Goal: Task Accomplishment & Management: Complete application form

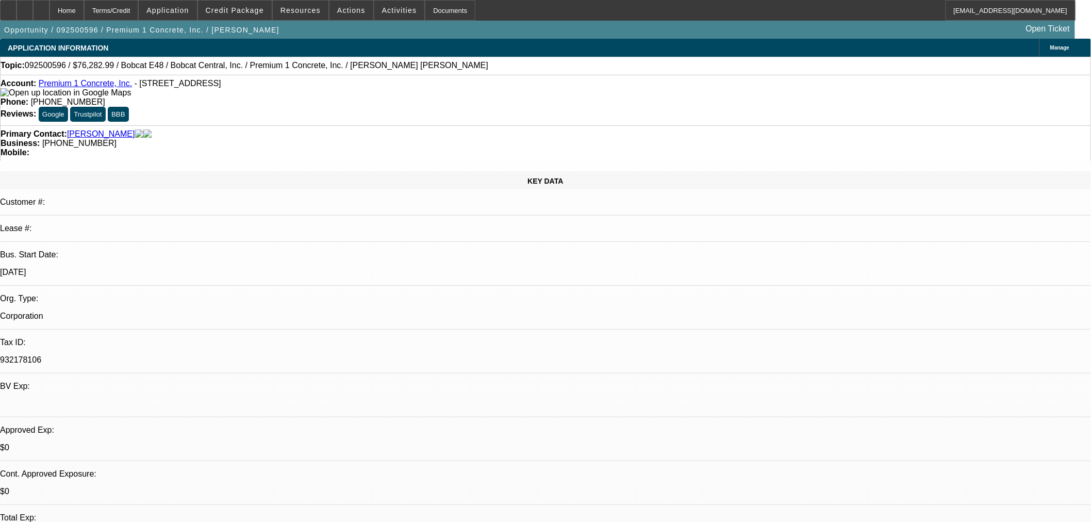
select select "0"
select select "2"
select select "0.1"
select select "4"
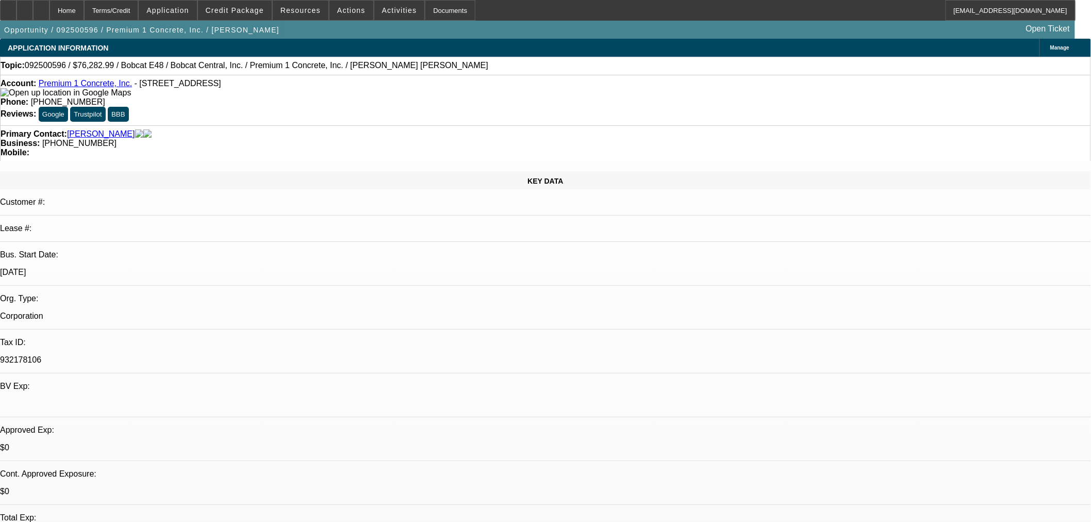
click at [249, 8] on span "Credit Package" at bounding box center [235, 10] width 58 height 8
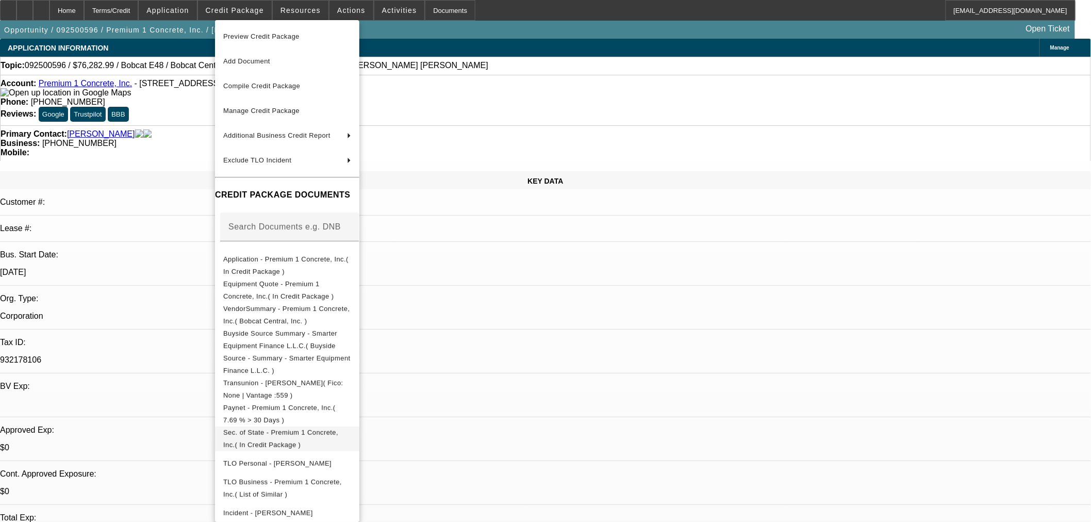
click at [313, 428] on span "Sec. of State - Premium 1 Concrete, Inc.( In Credit Package )" at bounding box center [280, 438] width 115 height 20
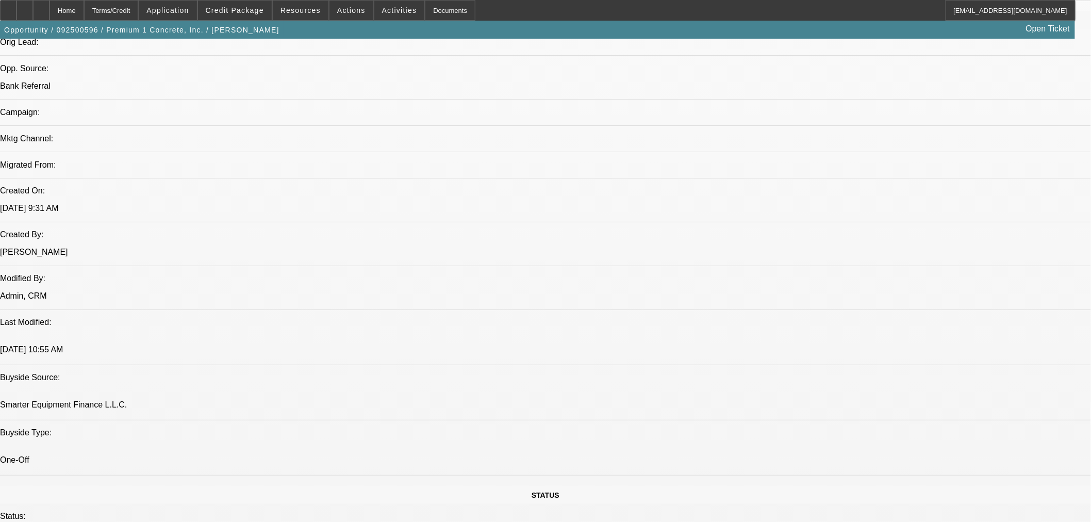
scroll to position [668, 0]
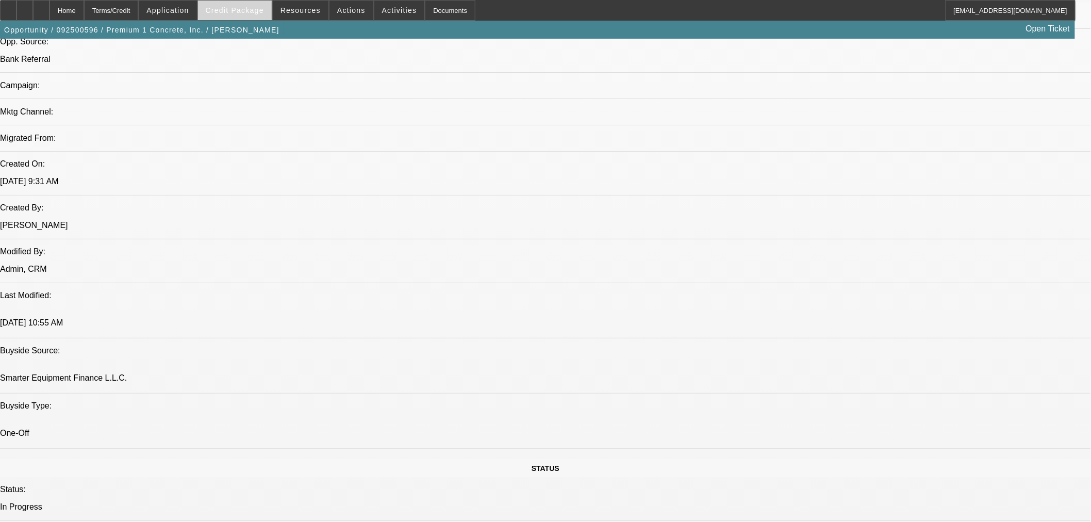
click at [248, 14] on span at bounding box center [235, 10] width 74 height 25
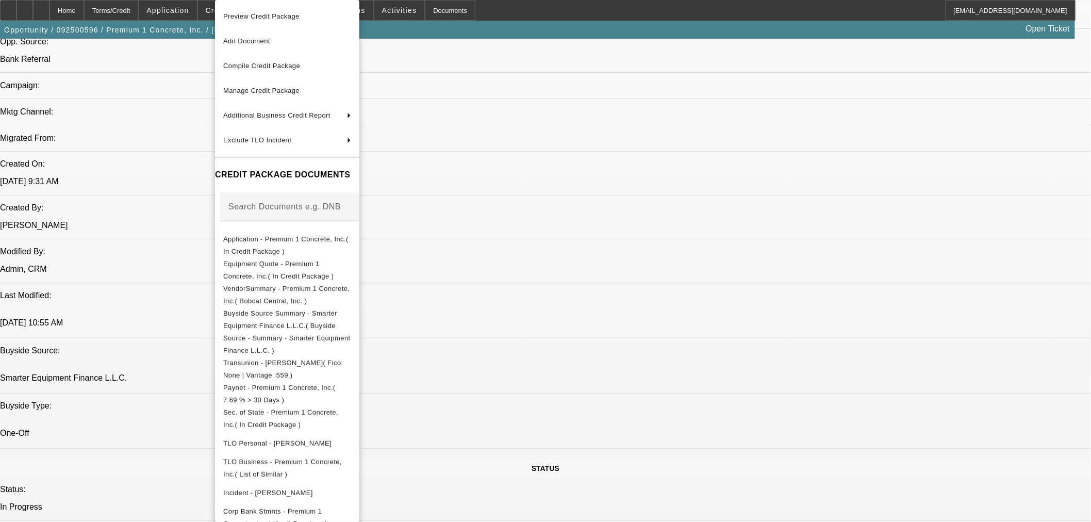
click at [43, 7] on div at bounding box center [545, 261] width 1091 height 522
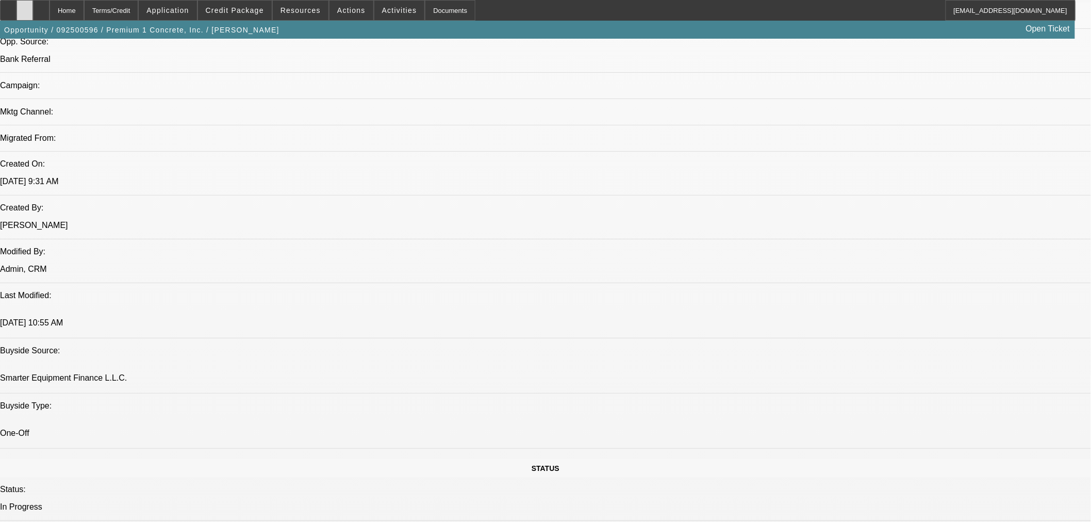
click at [25, 7] on icon at bounding box center [25, 7] width 0 height 0
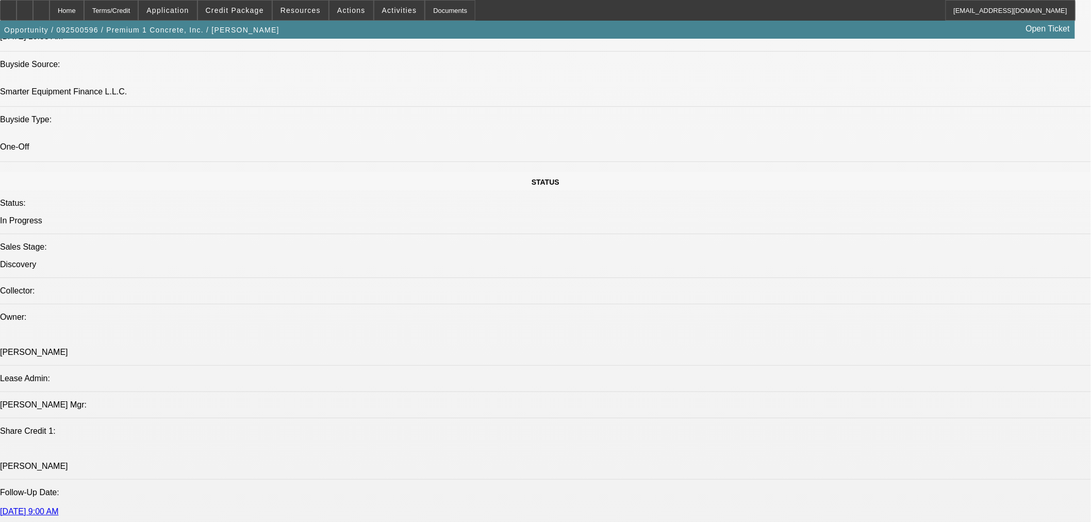
scroll to position [1050, 0]
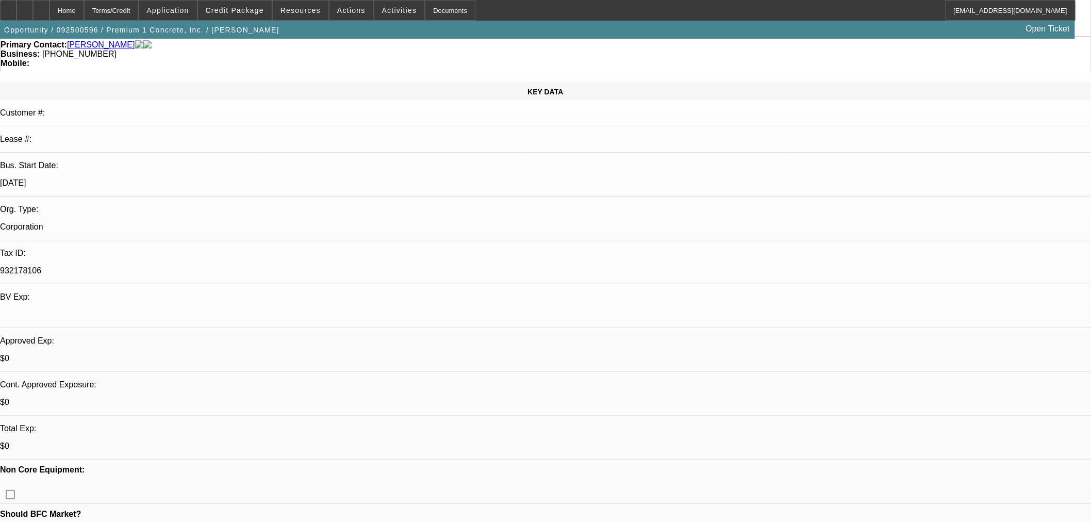
scroll to position [0, 0]
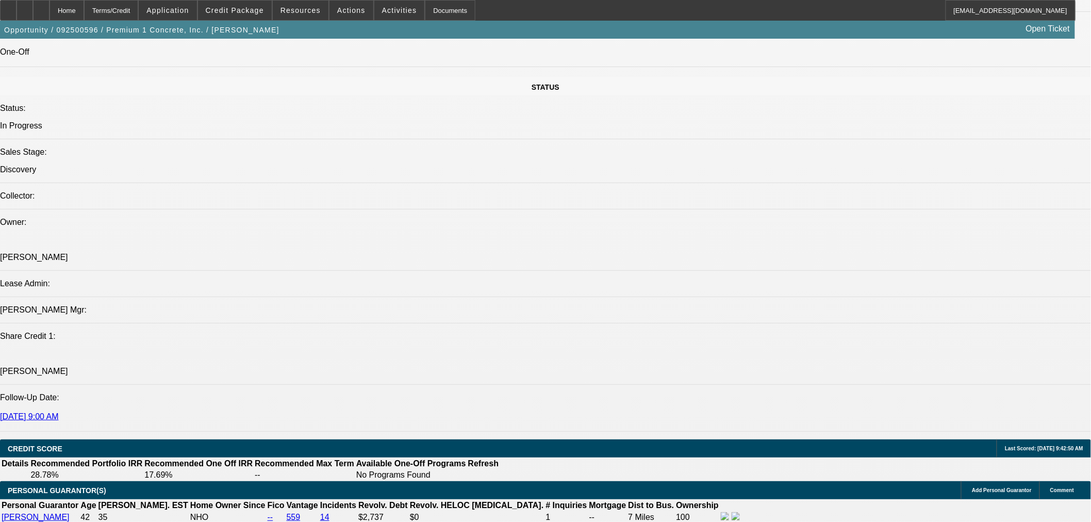
scroll to position [1432, 0]
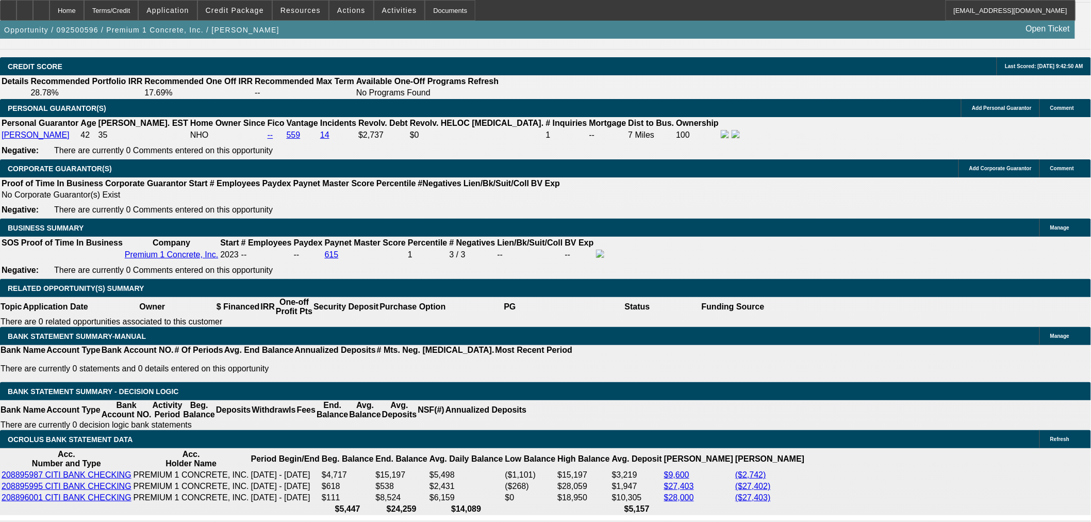
drag, startPoint x: 220, startPoint y: 388, endPoint x: 240, endPoint y: 396, distance: 22.0
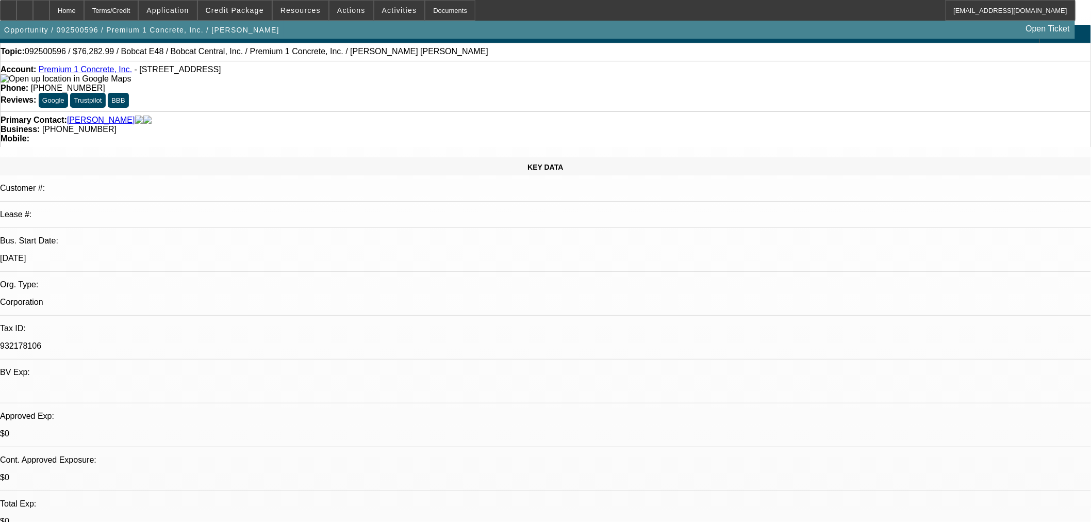
scroll to position [0, 0]
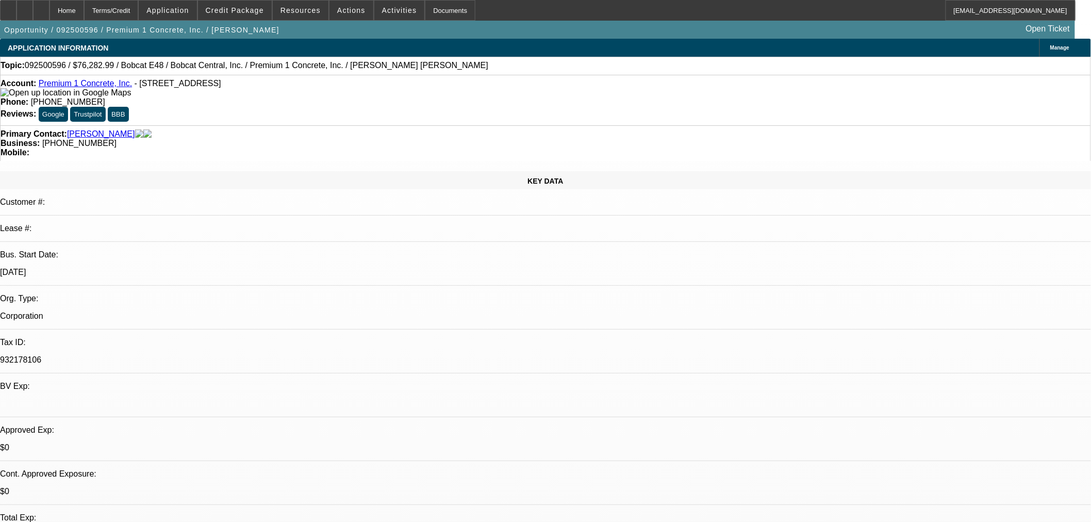
click at [1040, 42] on div "Manage" at bounding box center [1066, 48] width 52 height 18
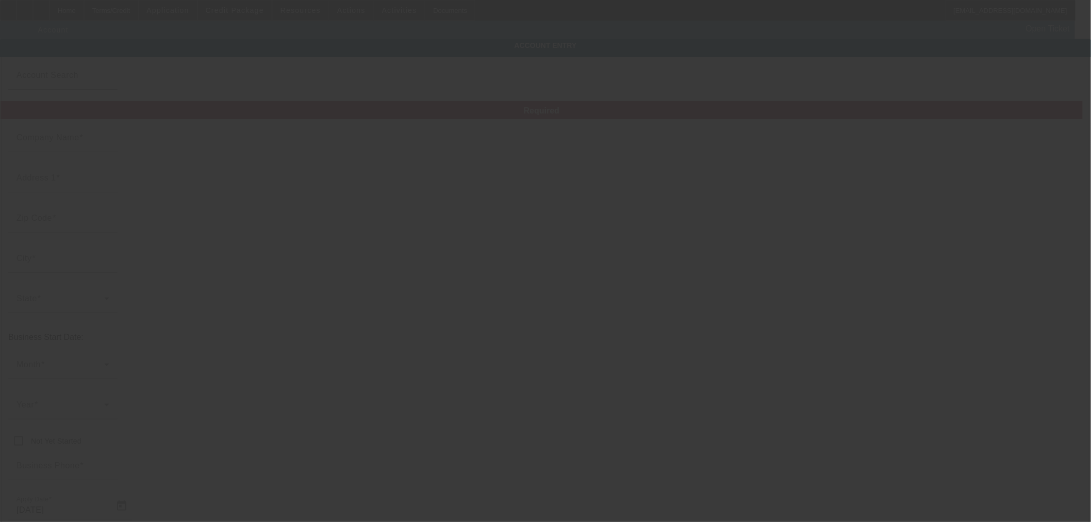
type input "Premium 1 Concrete, Inc."
type input "[STREET_ADDRESS]"
type input "95340"
type input "Merced"
type input "[PHONE_NUMBER]"
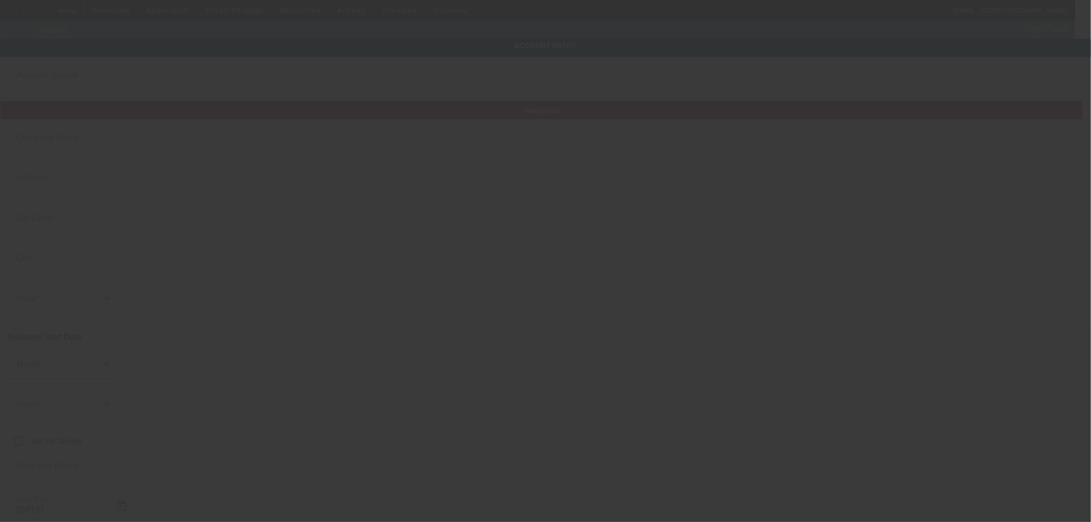
type input "932178106"
type input "[URL][DOMAIN_NAME]"
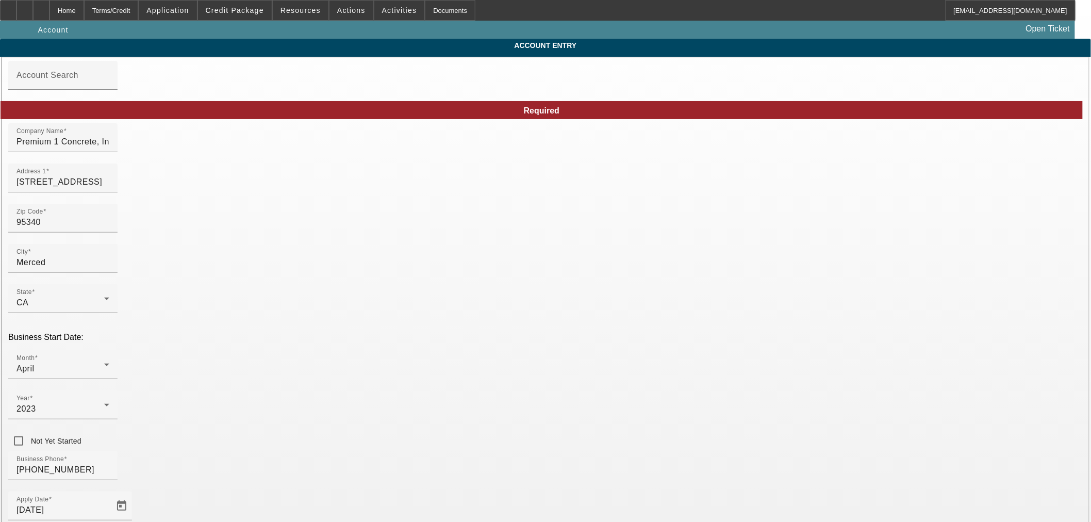
type input "[DATE]"
type input "Smarter Equipment Finance L.L.C."
click at [113, 399] on icon at bounding box center [107, 405] width 12 height 12
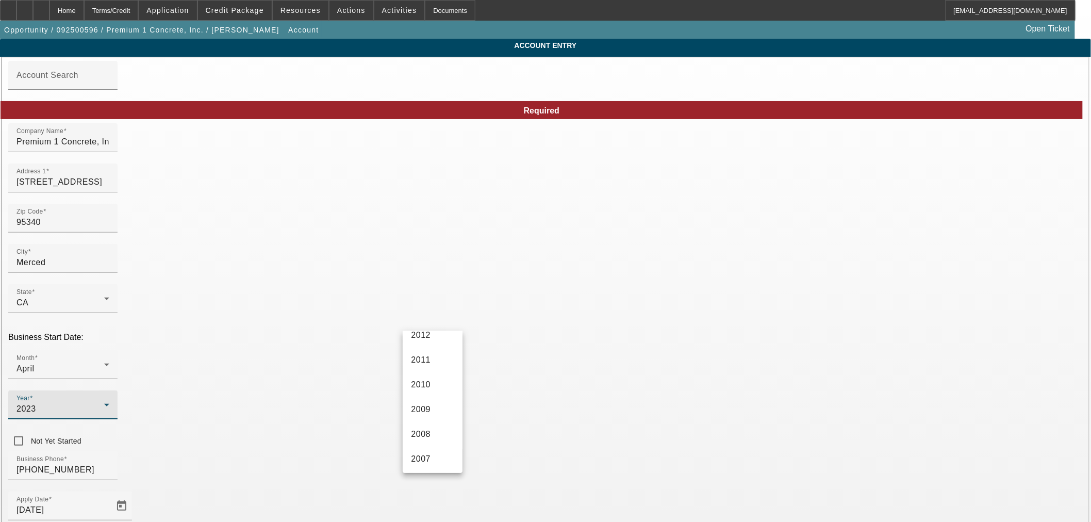
scroll to position [382, 0]
click at [428, 366] on span "2012" at bounding box center [421, 361] width 20 height 12
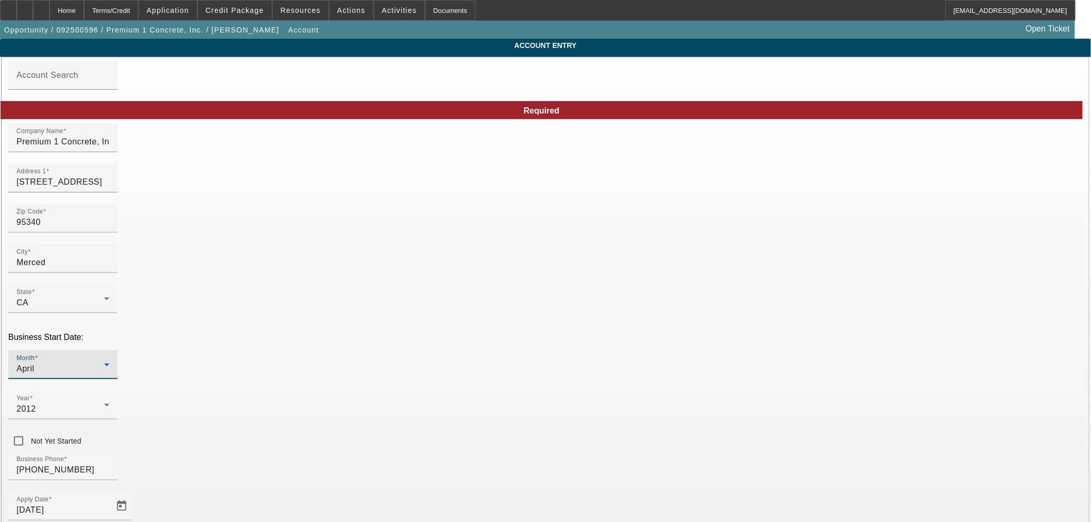
click at [113, 358] on icon at bounding box center [107, 364] width 12 height 12
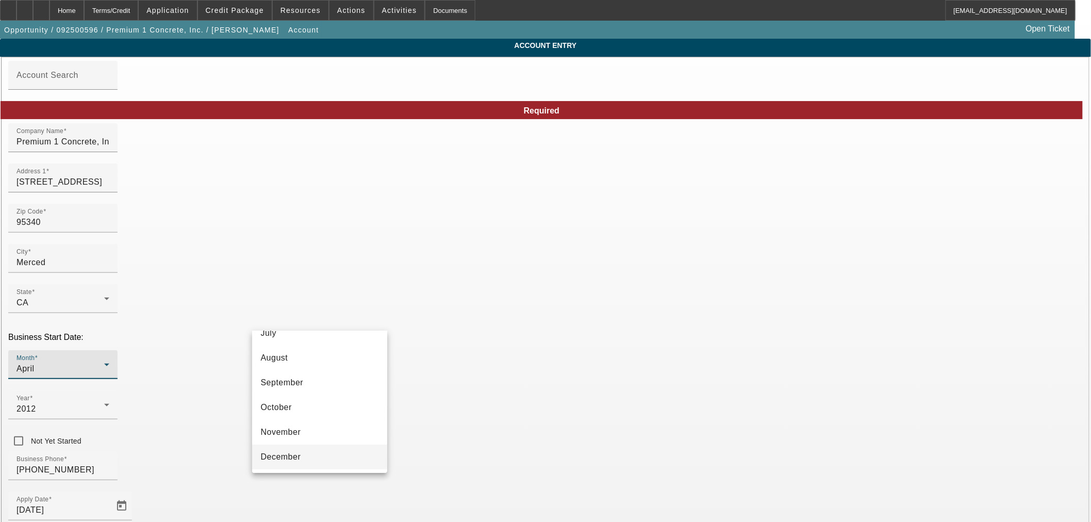
click at [328, 450] on mat-option "December" at bounding box center [319, 456] width 135 height 25
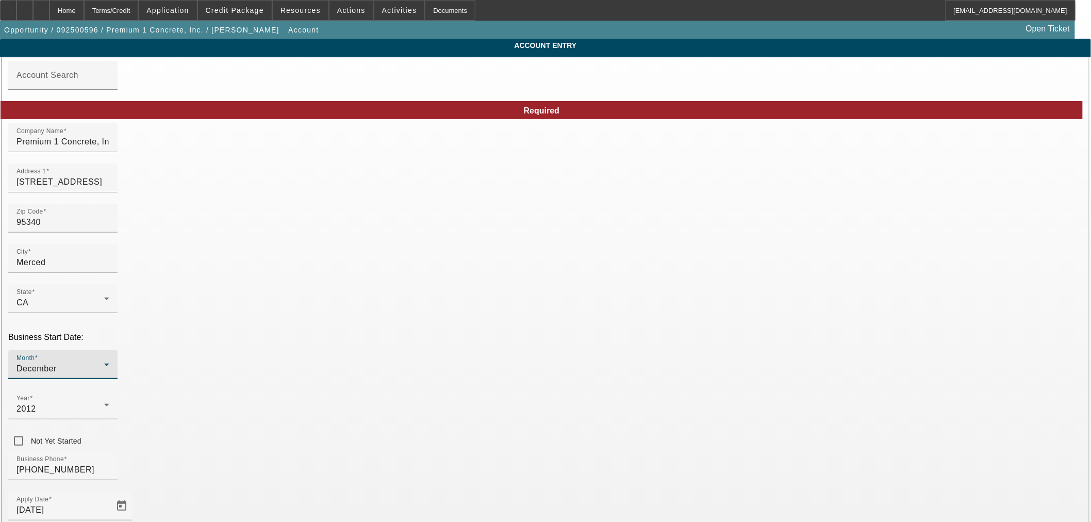
scroll to position [140, 0]
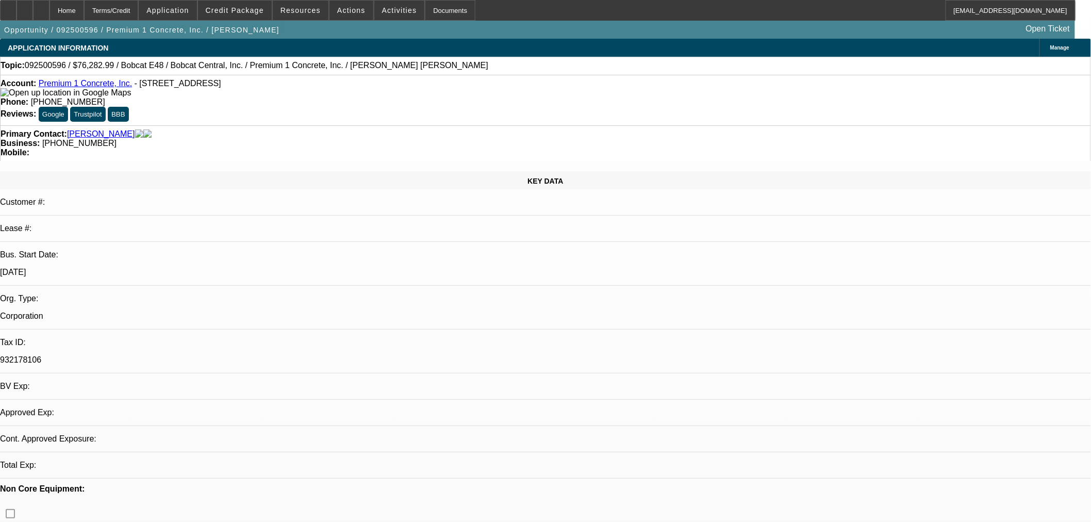
select select "0"
select select "2"
select select "0.1"
select select "4"
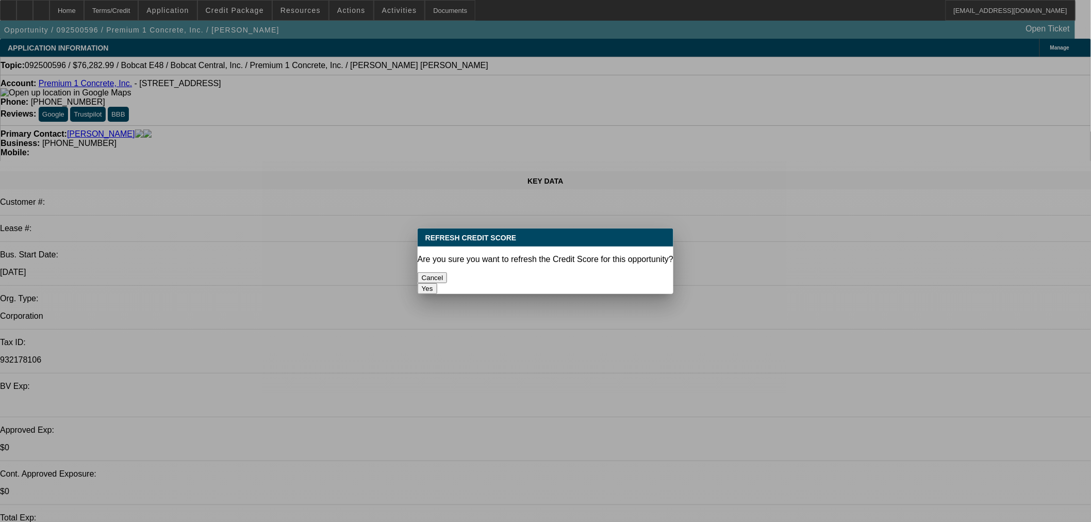
click at [437, 283] on button "Yes" at bounding box center [428, 288] width 20 height 11
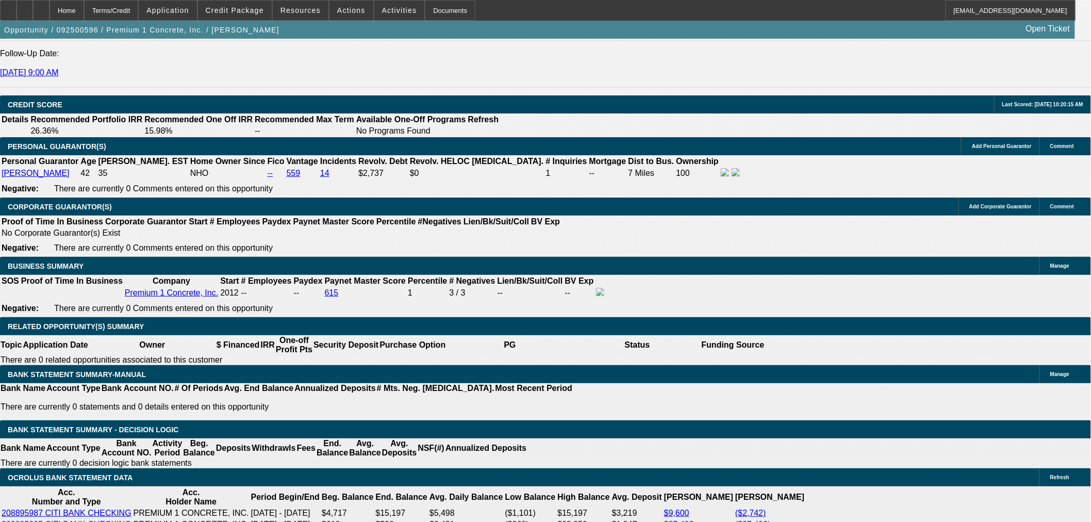
scroll to position [1432, 0]
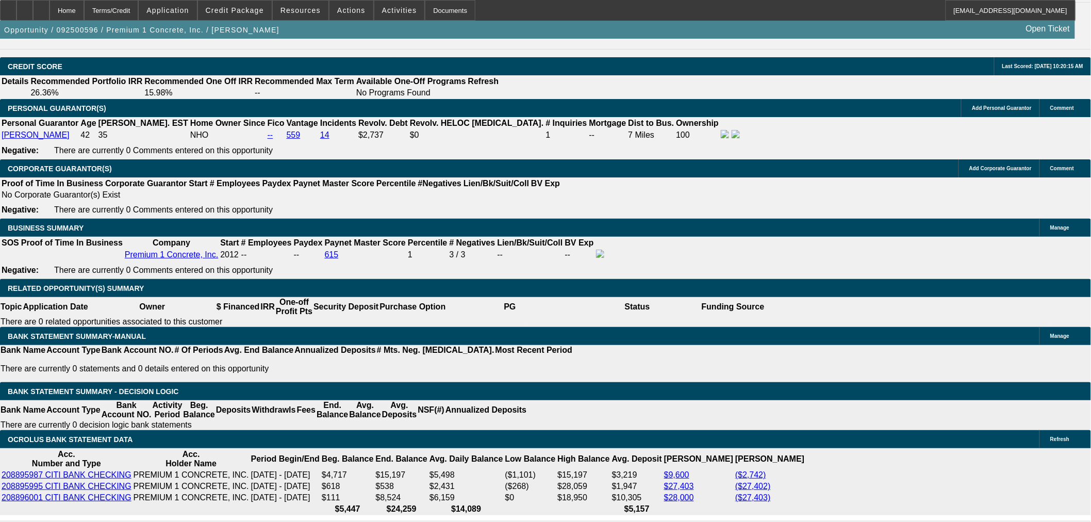
select select "0.05"
type input "$3,814.15"
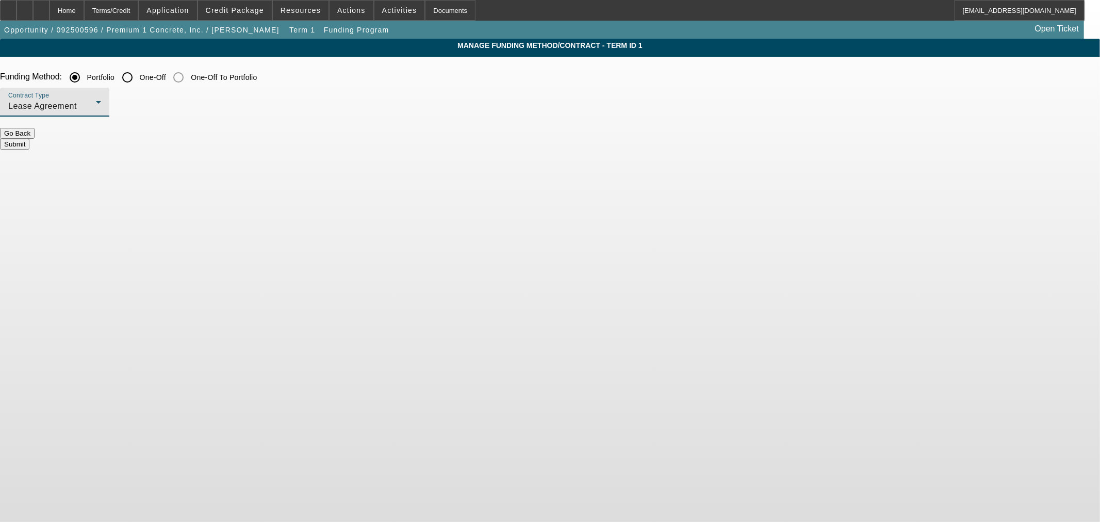
click at [96, 100] on div "Lease Agreement" at bounding box center [52, 106] width 88 height 12
click at [327, 158] on span "Equipment Finance Agreement" at bounding box center [324, 158] width 119 height 25
click at [29, 139] on button "Submit" at bounding box center [14, 144] width 29 height 11
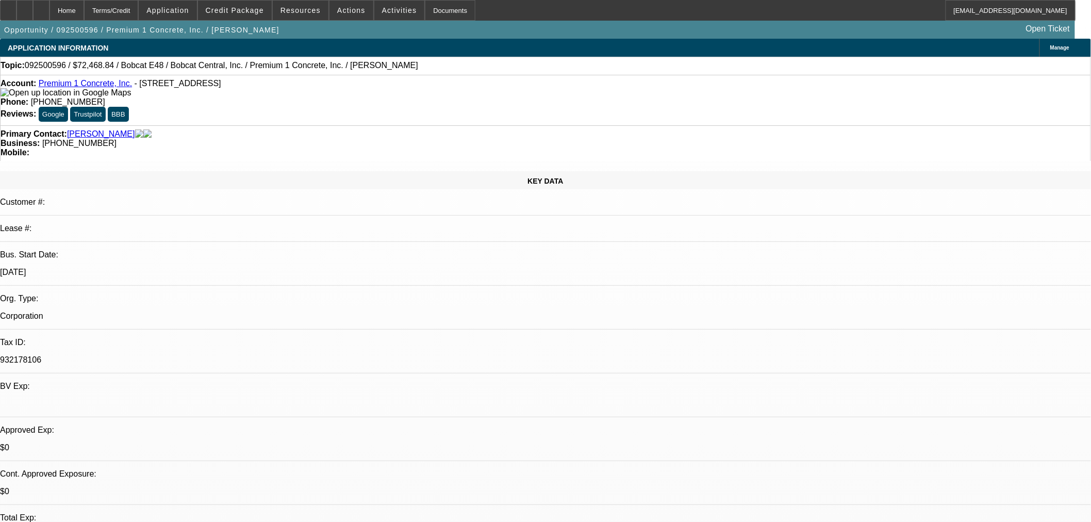
select select "2"
select select "0"
select select "6"
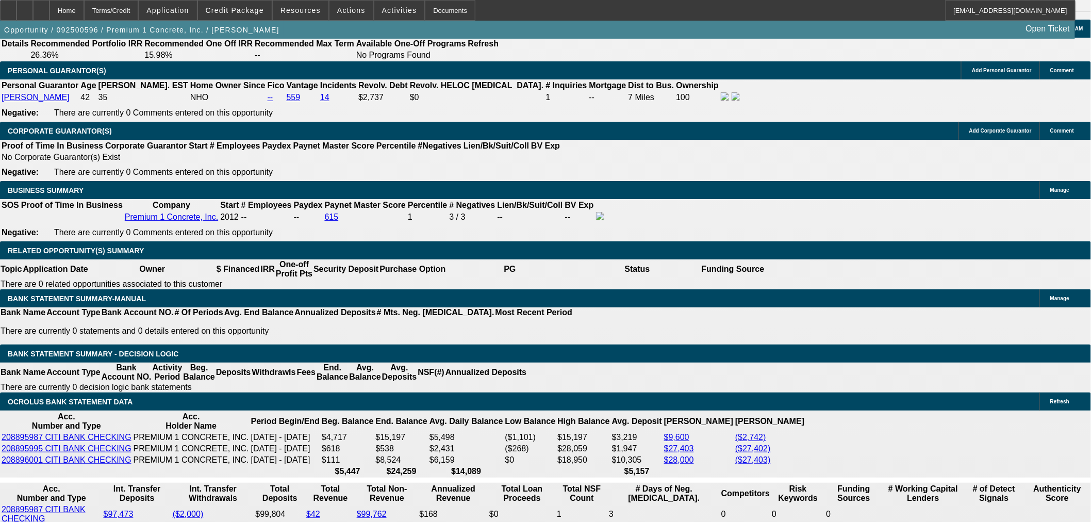
scroll to position [1528, 0]
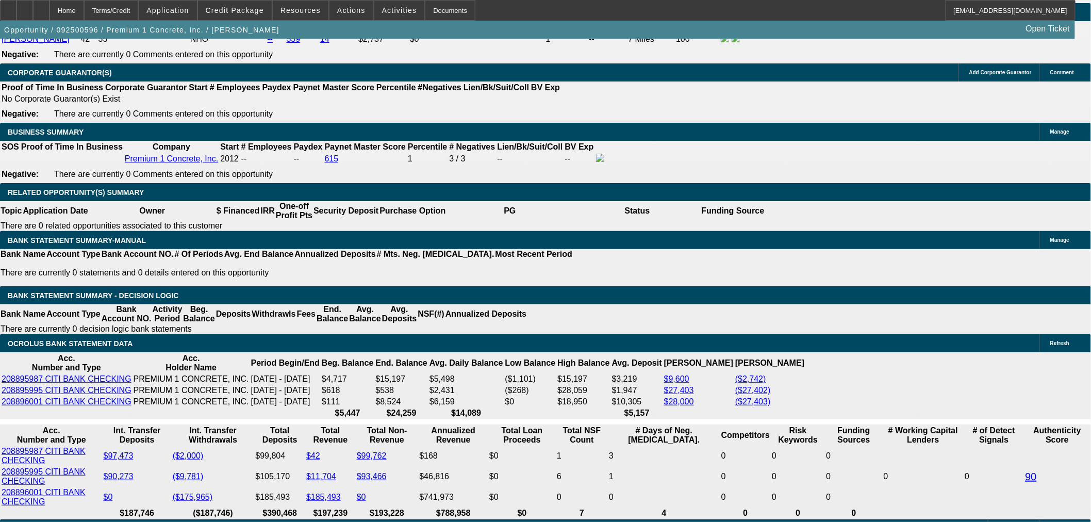
type input "60"
type input "24"
type input "$2,540.44"
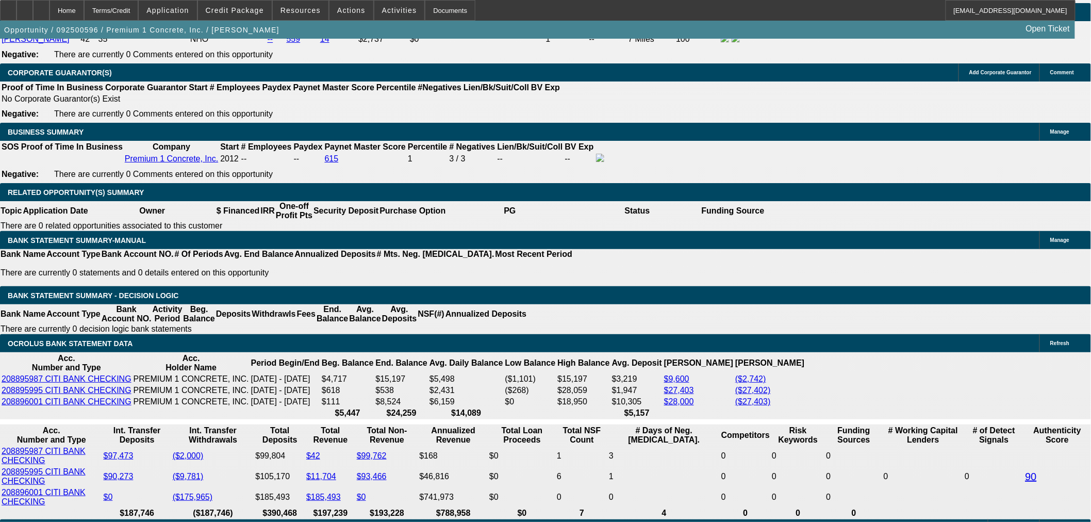
type input "$1,270.22"
type input "$4,169.56"
type input "$2,084.78"
type input "24"
drag, startPoint x: 186, startPoint y: 292, endPoint x: 245, endPoint y: 292, distance: 58.8
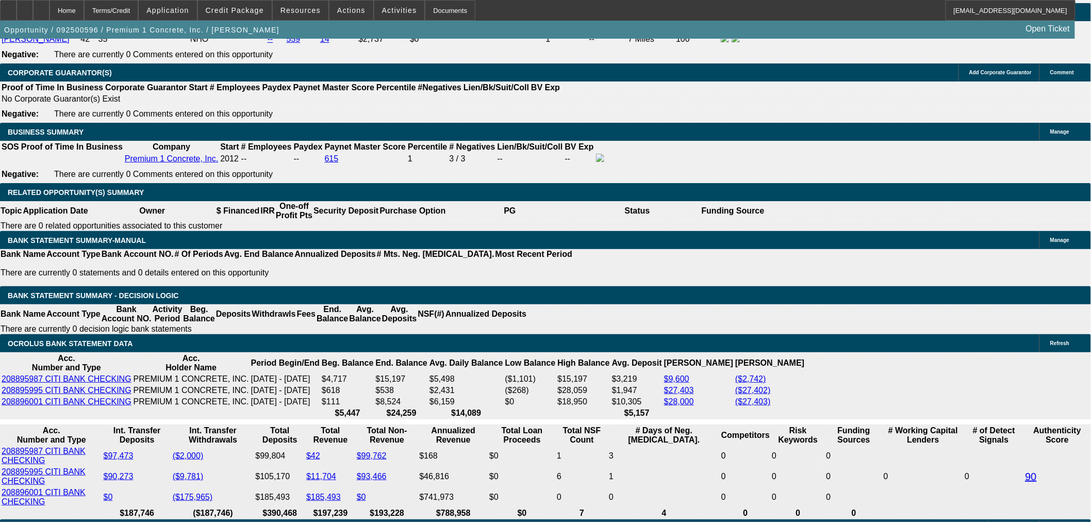
type input "2090"
type input "$4,180.00"
type input "24.1"
type input "$2,090.00"
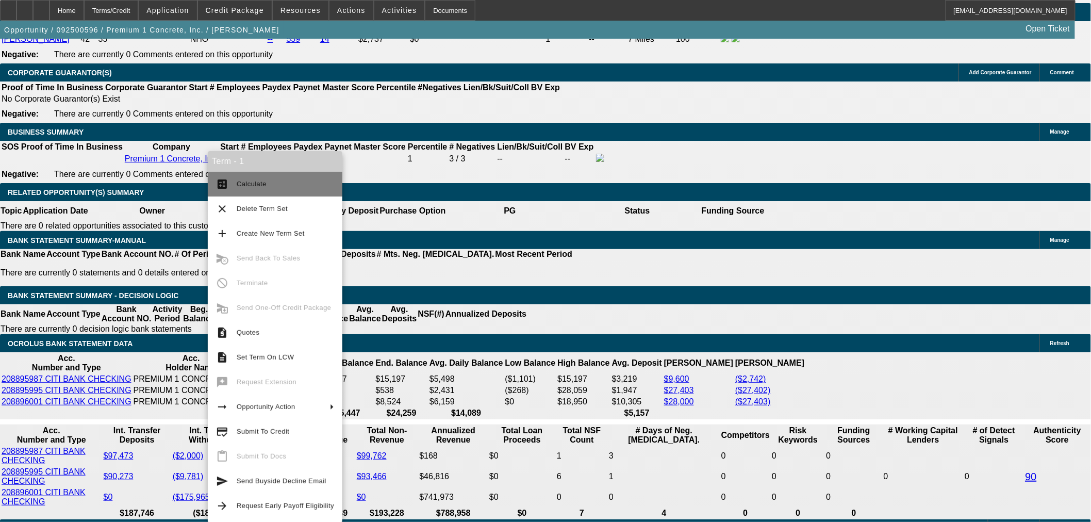
click at [256, 187] on span "Calculate" at bounding box center [252, 184] width 30 height 8
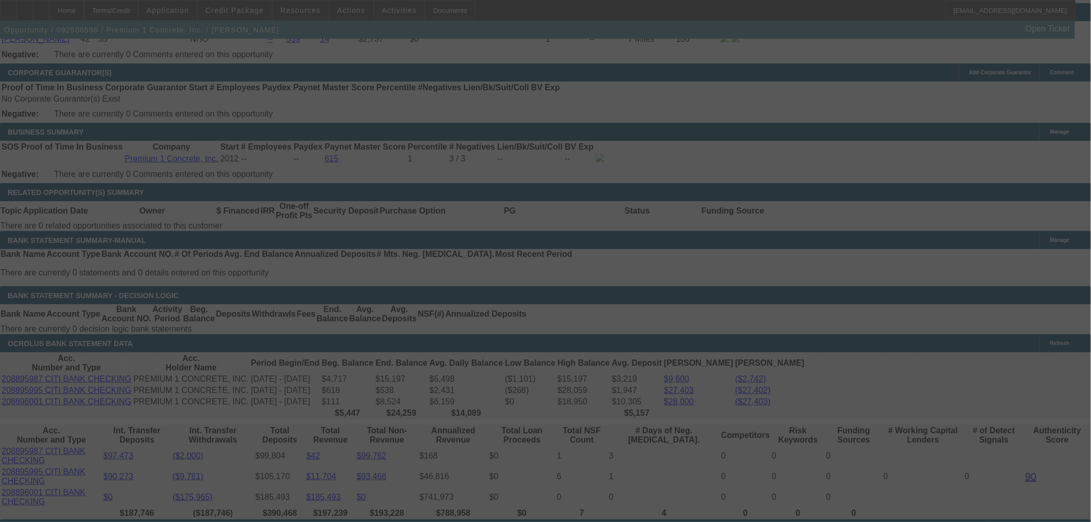
select select "2"
select select "0"
select select "6"
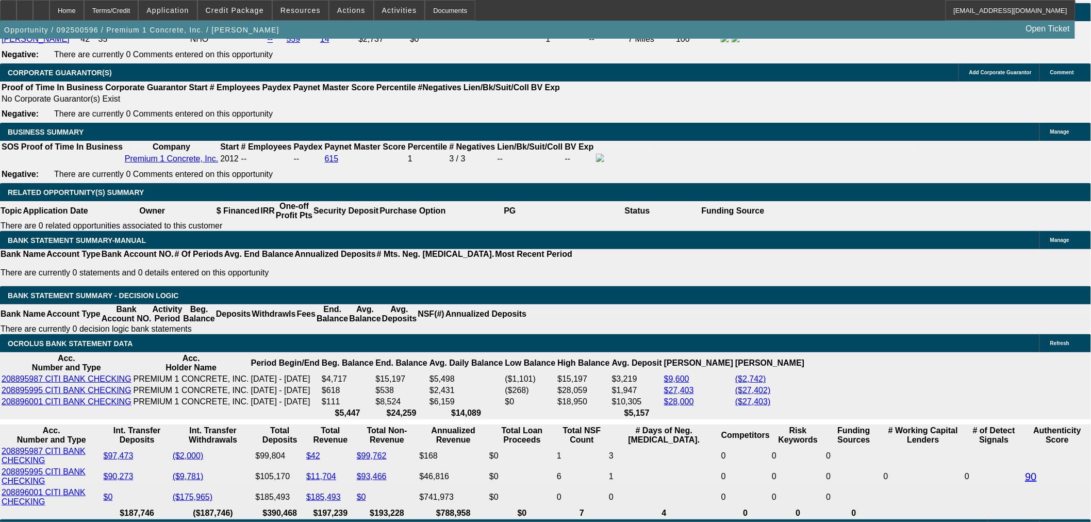
scroll to position [1432, 0]
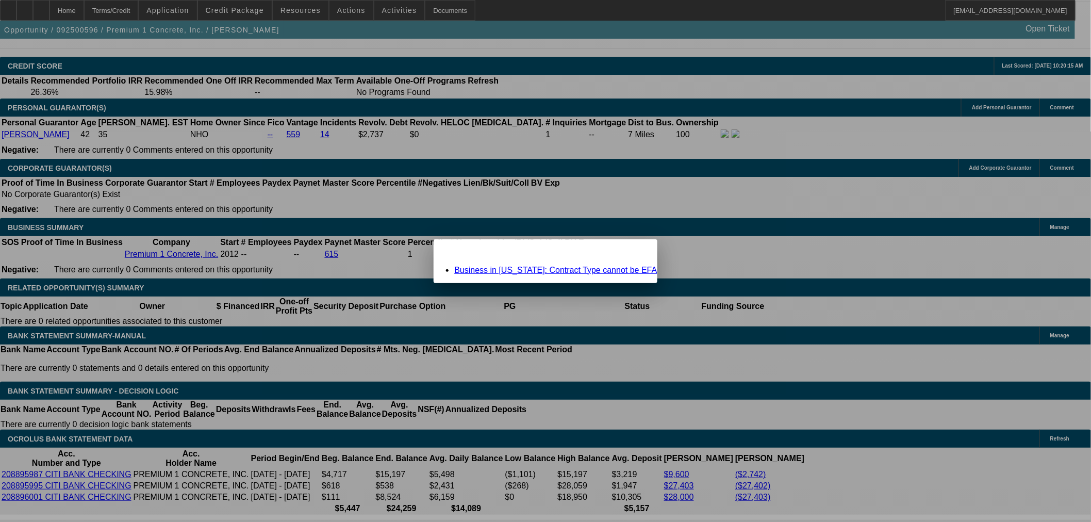
scroll to position [0, 0]
click at [637, 251] on span "Close" at bounding box center [644, 248] width 14 height 6
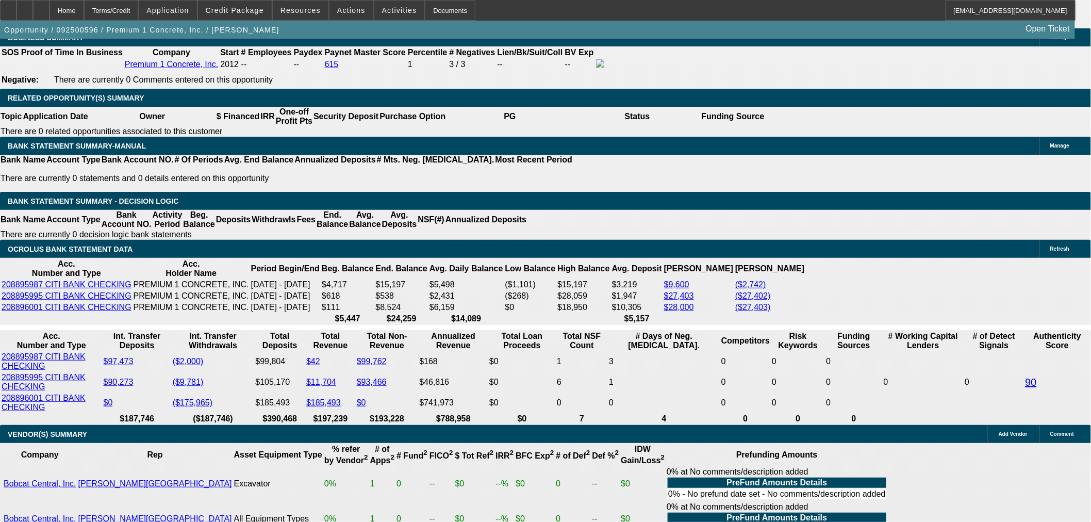
scroll to position [1623, 0]
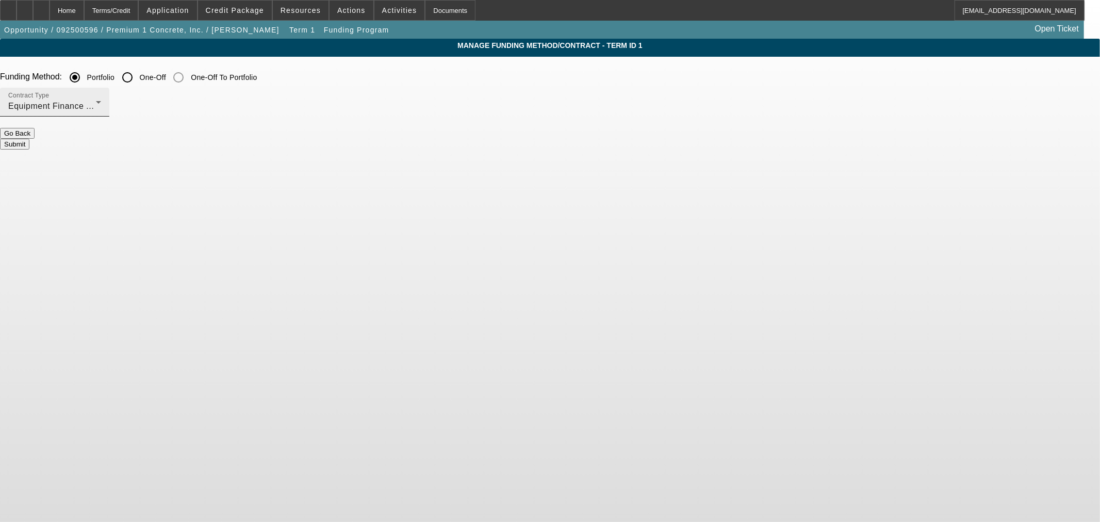
click at [96, 106] on div "Equipment Finance Agreement" at bounding box center [52, 106] width 88 height 12
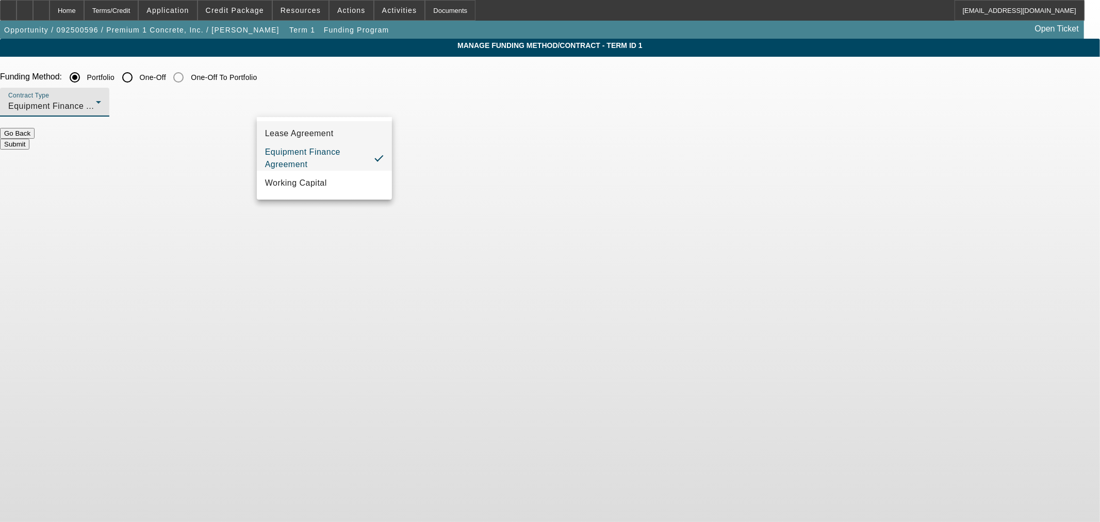
click at [338, 138] on mat-option "Lease Agreement" at bounding box center [324, 133] width 135 height 25
click at [29, 139] on button "Submit" at bounding box center [14, 144] width 29 height 11
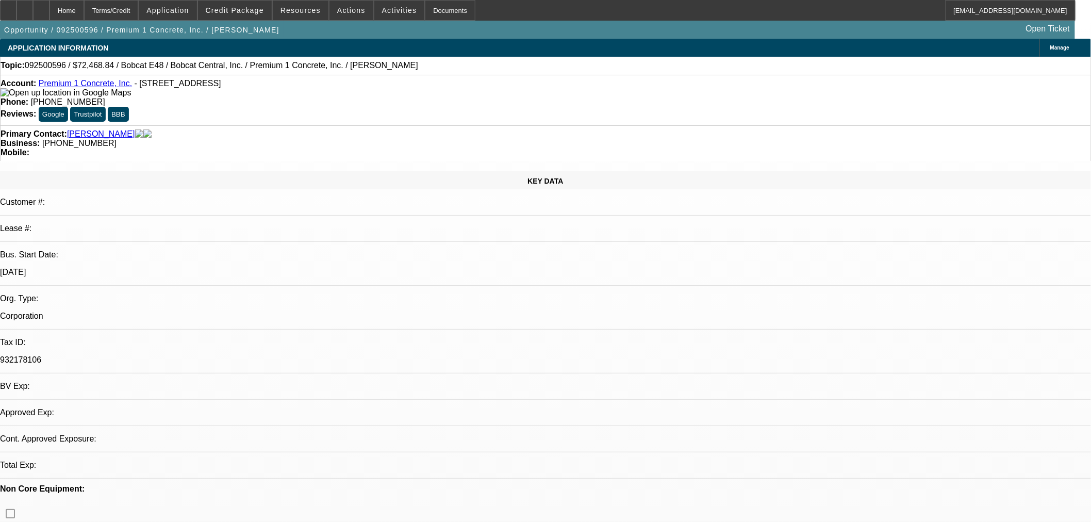
select select "2"
select select "0"
select select "6"
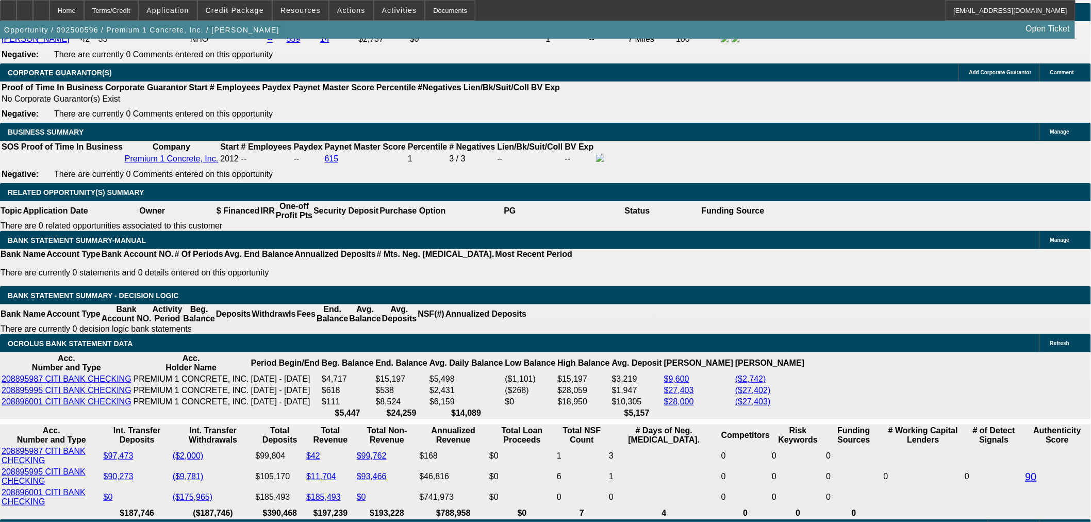
scroll to position [1558, 0]
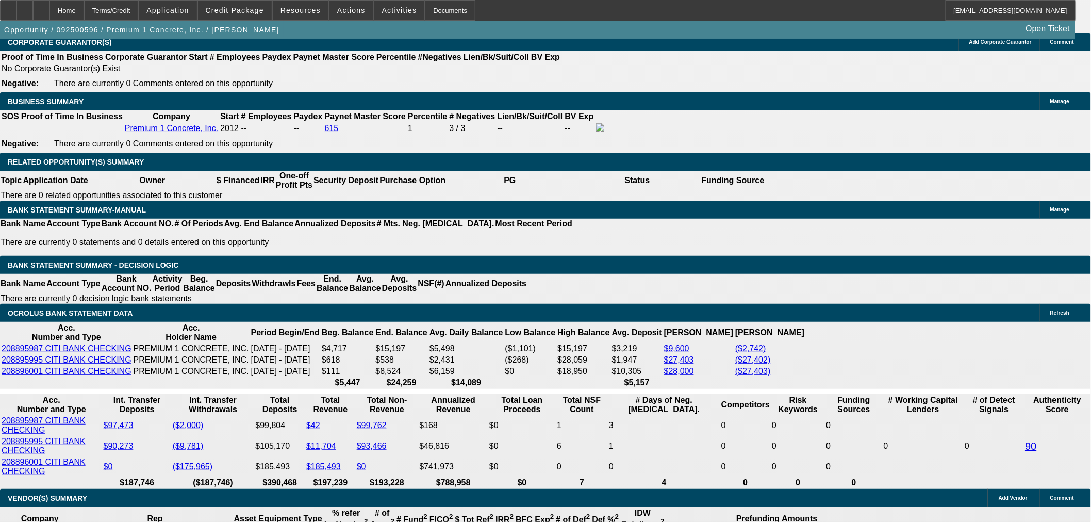
select select "0.1"
type input "$8,828.30"
type input "UNKNOWN"
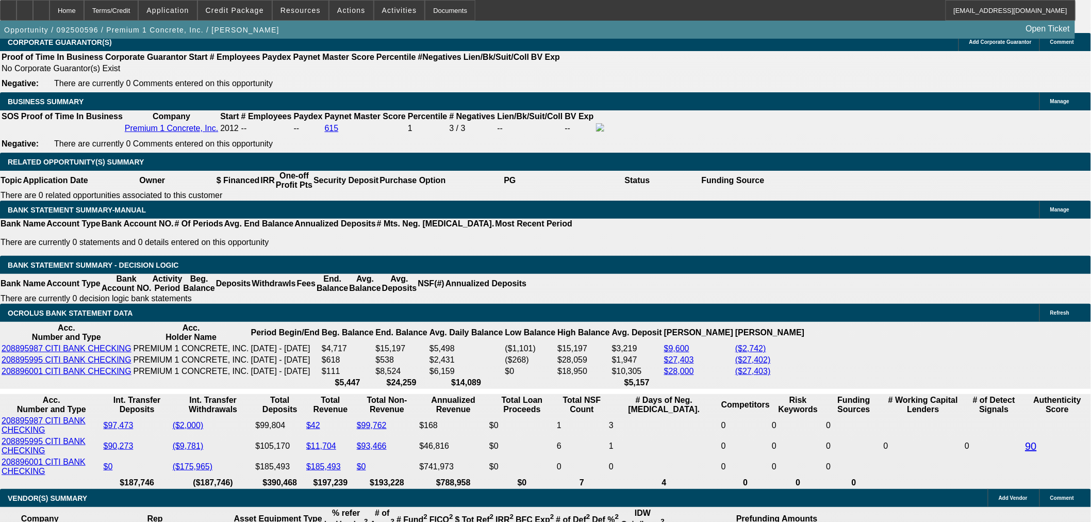
select select "4"
drag, startPoint x: 238, startPoint y: 261, endPoint x: 258, endPoint y: 259, distance: 19.7
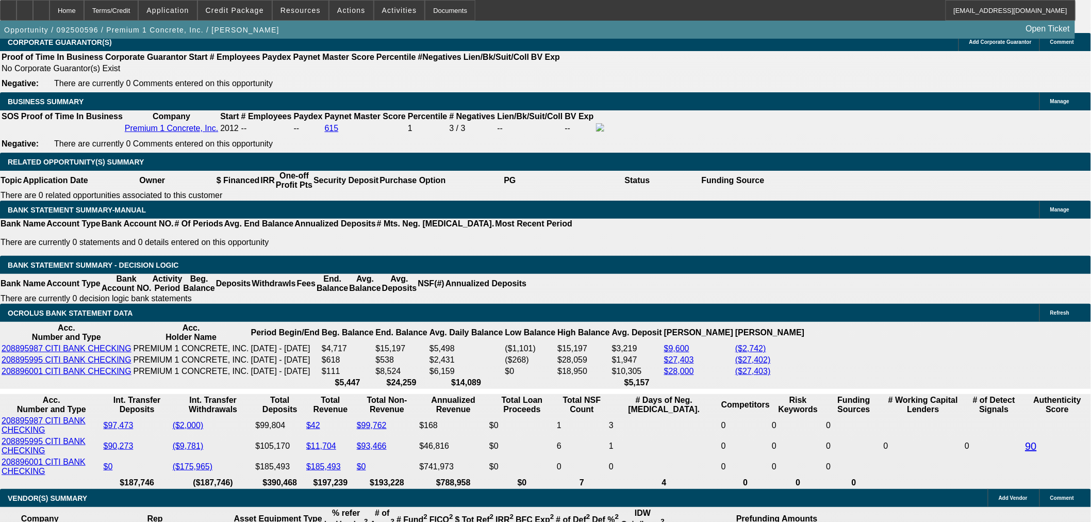
type input "2"
type input "$2,540.44"
type input "$1,270.22"
type input "22"
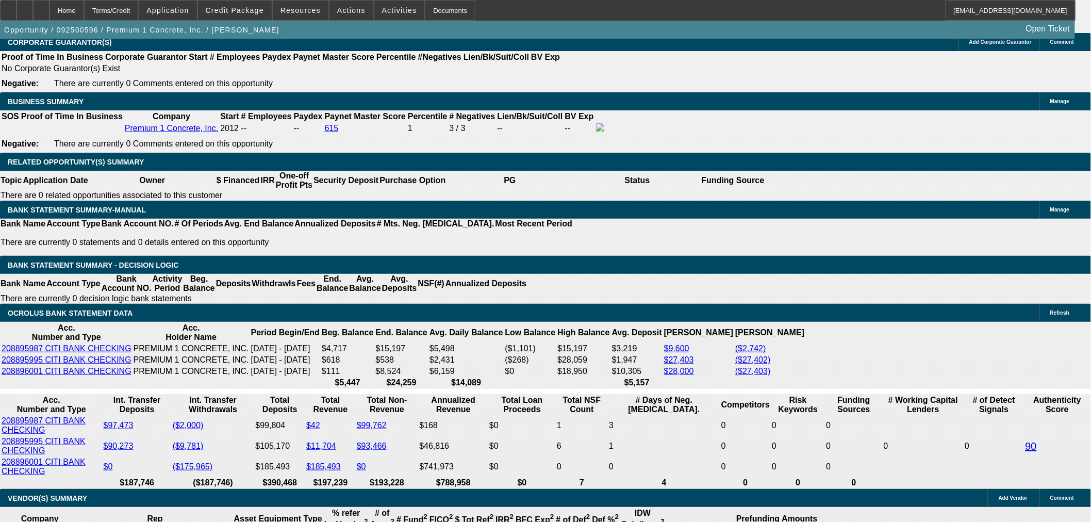
type input "$4,003.02"
type input "$2,001.51"
type input "22"
drag, startPoint x: 189, startPoint y: 259, endPoint x: 233, endPoint y: 260, distance: 43.8
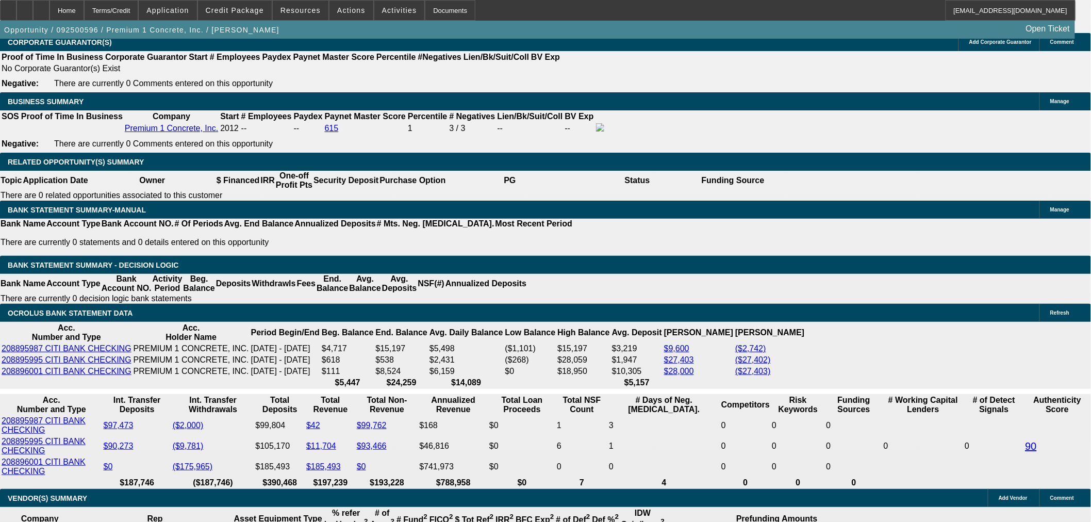
type input "2000"
type input "$4,000.00"
type input "$2,000.00"
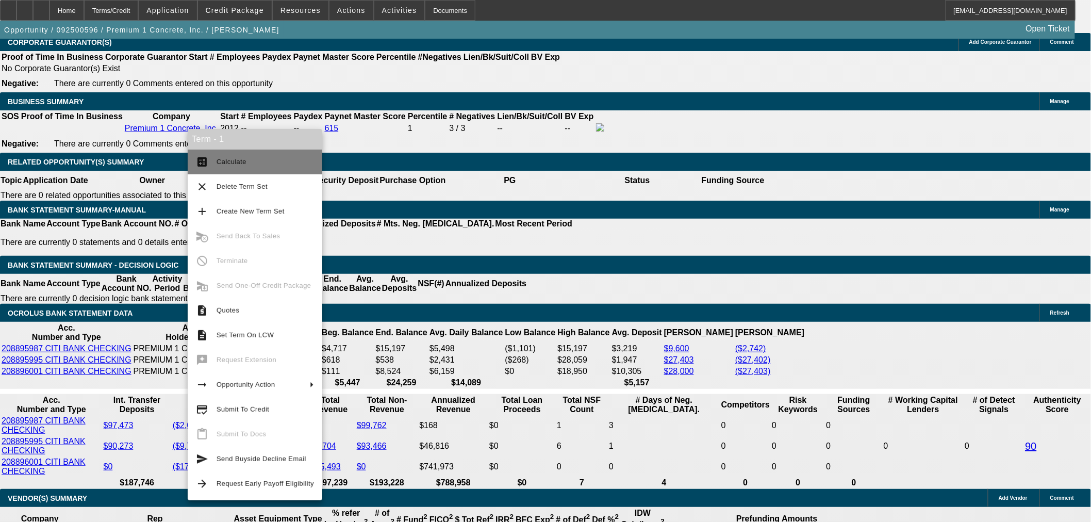
click at [231, 157] on span "Calculate" at bounding box center [265, 162] width 97 height 12
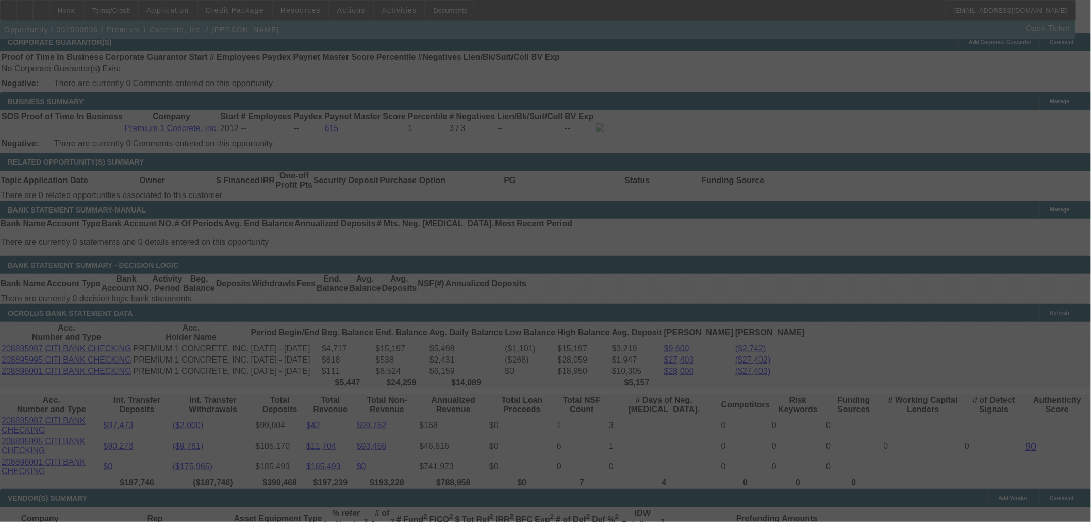
select select "2"
select select "0.1"
select select "4"
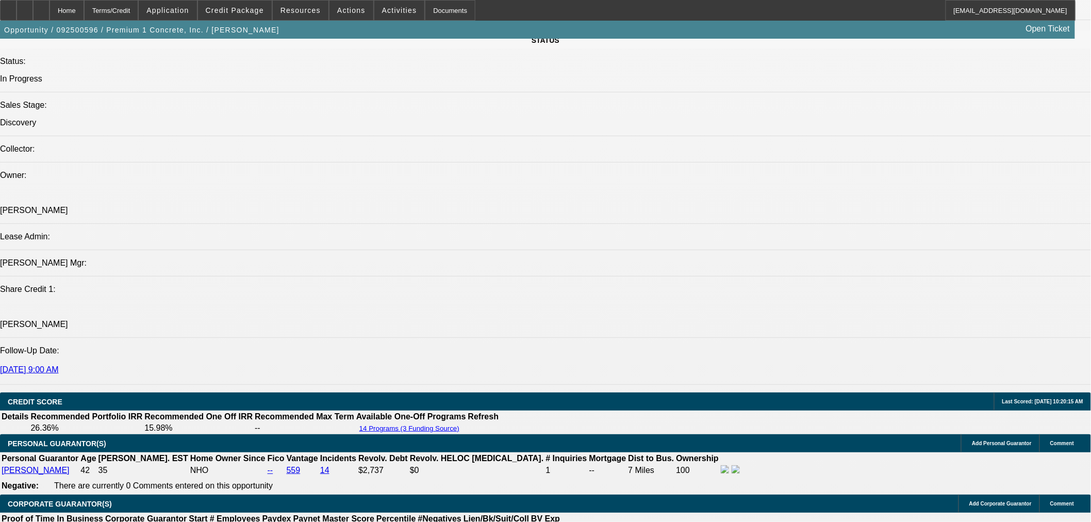
scroll to position [1069, 0]
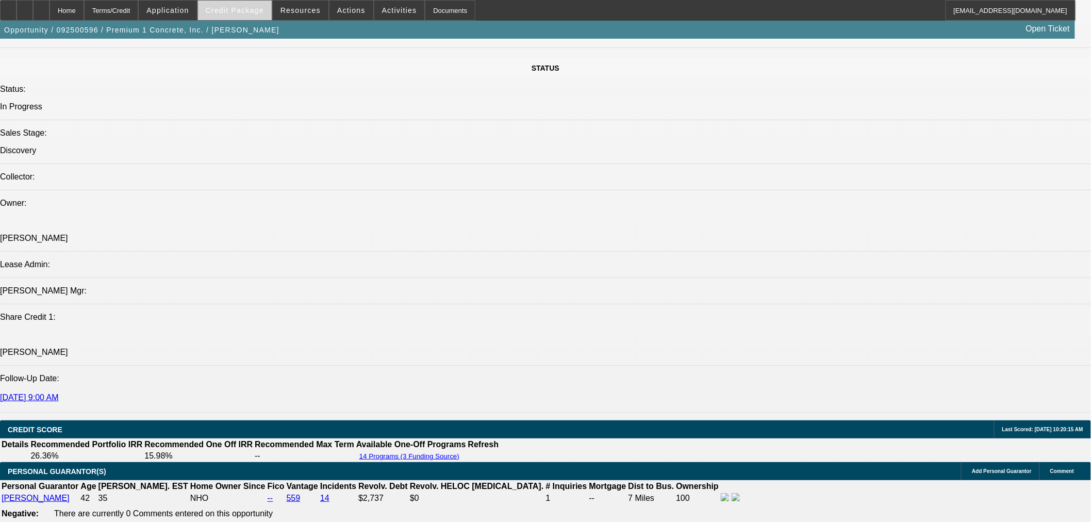
click at [238, 4] on span at bounding box center [235, 10] width 74 height 25
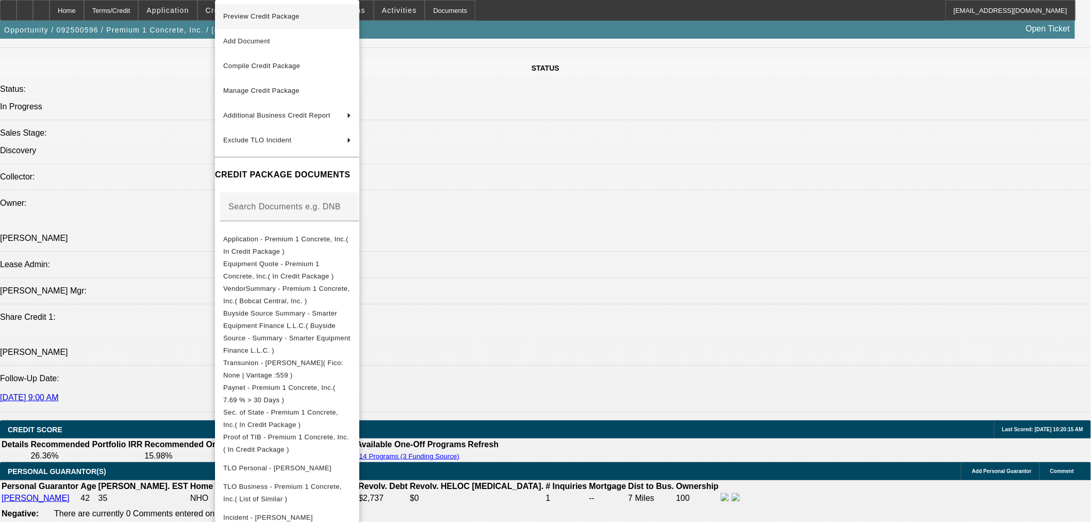
click at [279, 20] on span "Preview Credit Package" at bounding box center [287, 16] width 128 height 12
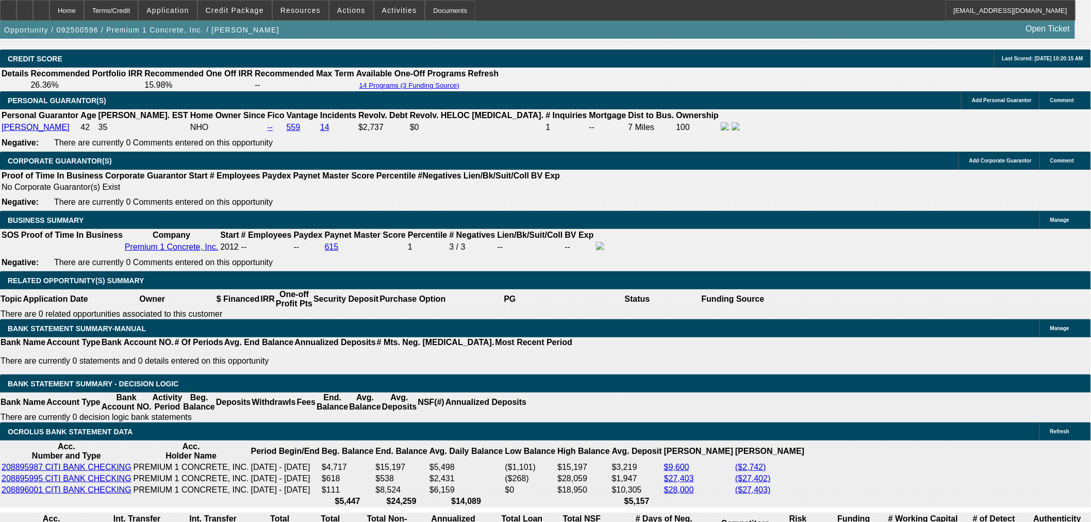
scroll to position [1451, 0]
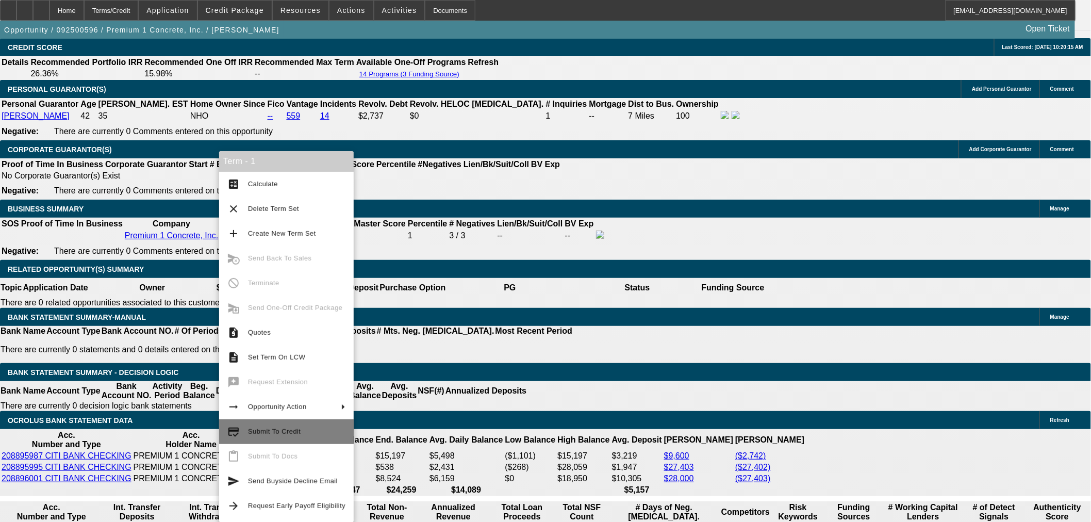
click at [307, 426] on span "Submit To Credit" at bounding box center [296, 431] width 97 height 12
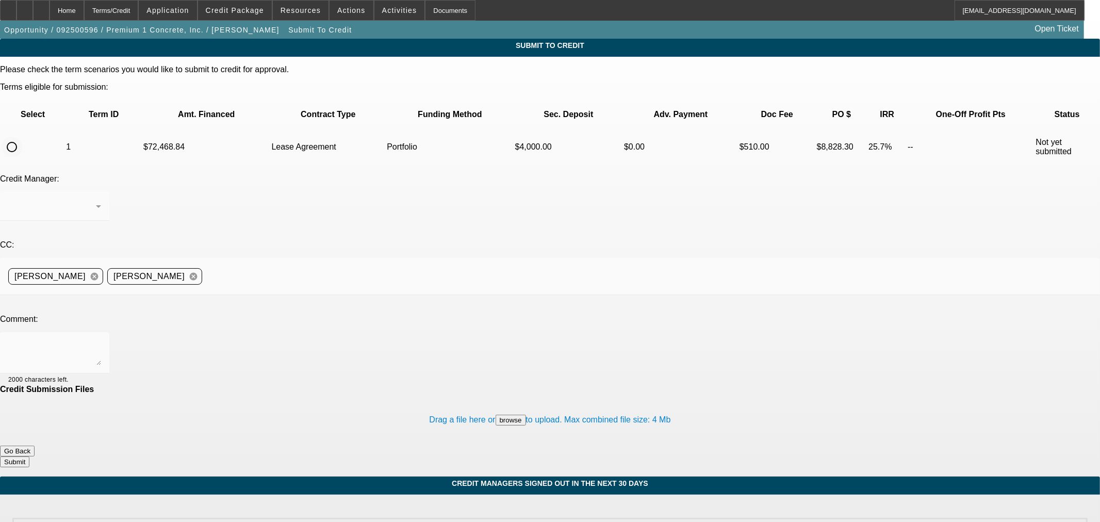
click at [22, 137] on input "radio" at bounding box center [12, 147] width 21 height 21
radio input "true"
click at [96, 200] on div "[PERSON_NAME]" at bounding box center [52, 206] width 88 height 12
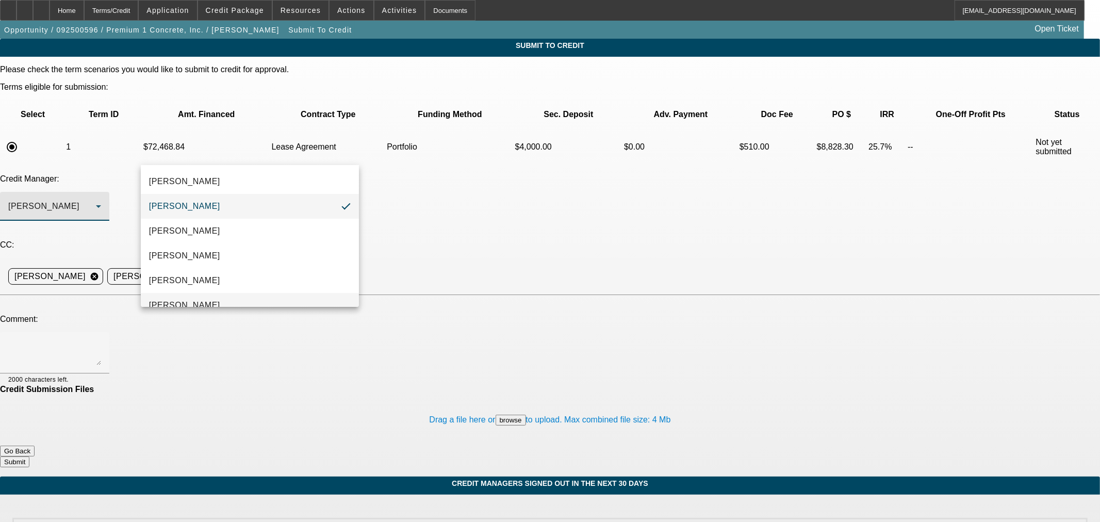
click at [292, 301] on mat-option "[PERSON_NAME]" at bounding box center [250, 305] width 218 height 25
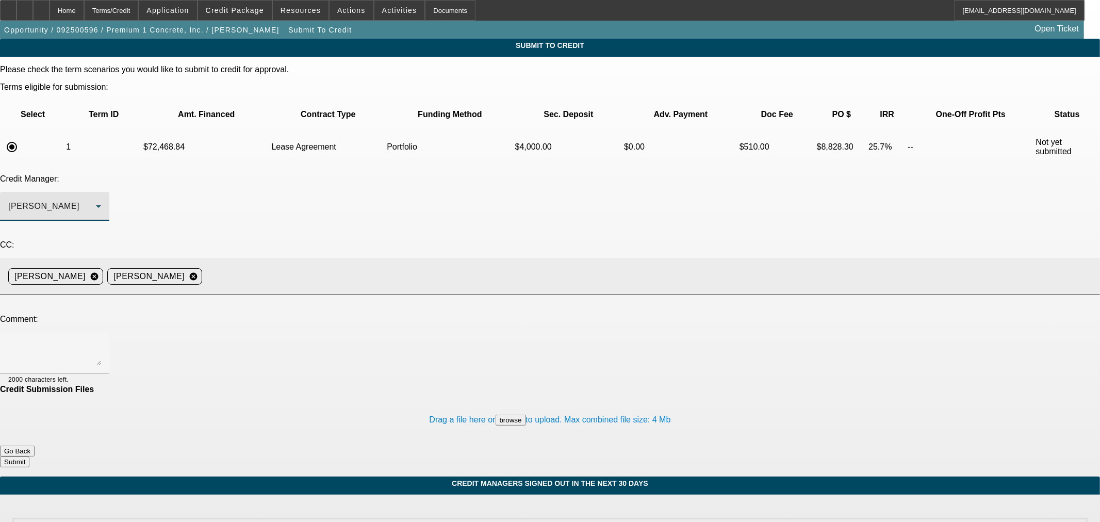
click at [368, 266] on input at bounding box center [646, 276] width 881 height 21
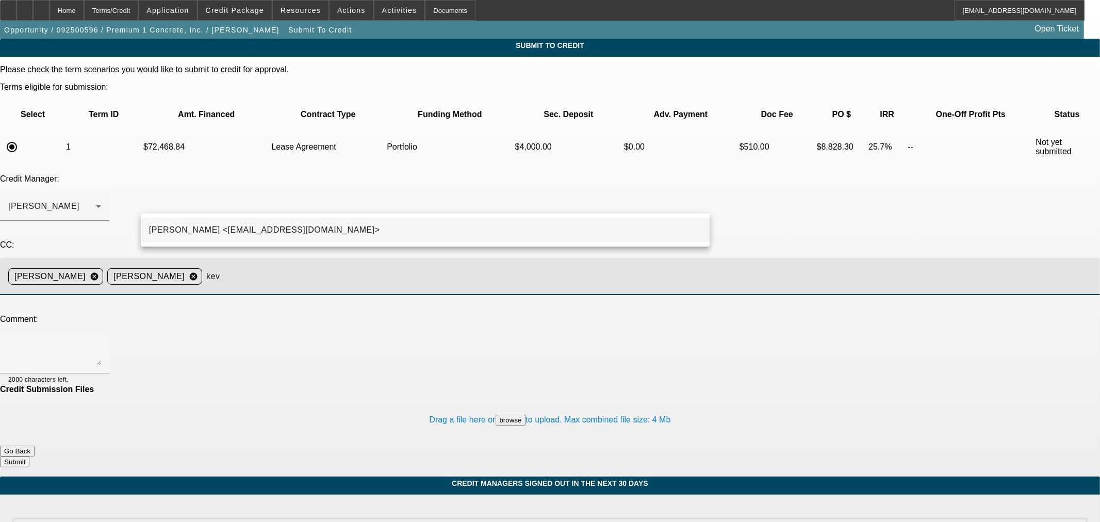
type input "kev"
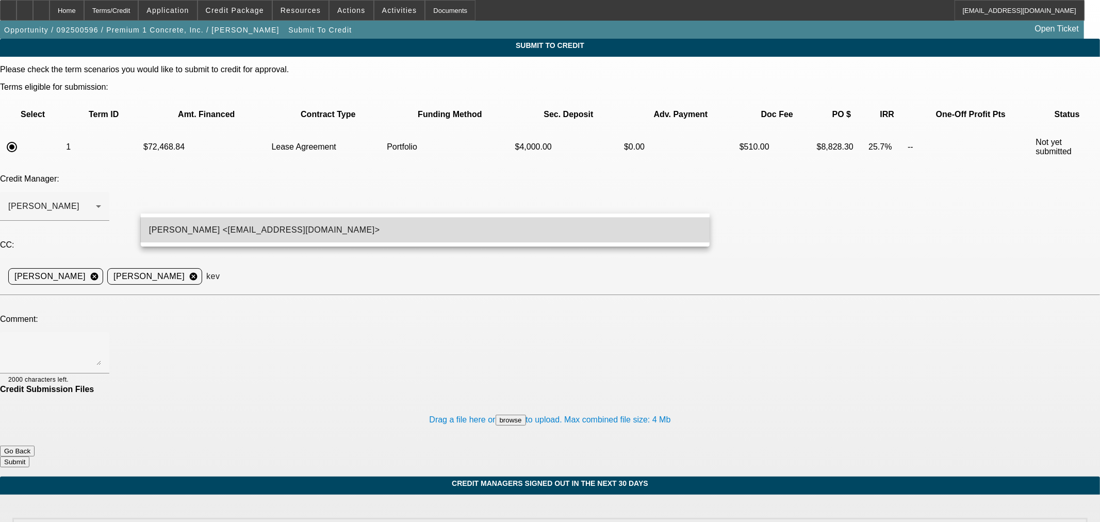
click at [371, 222] on mat-option "[PERSON_NAME] <[EMAIL_ADDRESS][DOMAIN_NAME]>" at bounding box center [425, 230] width 569 height 25
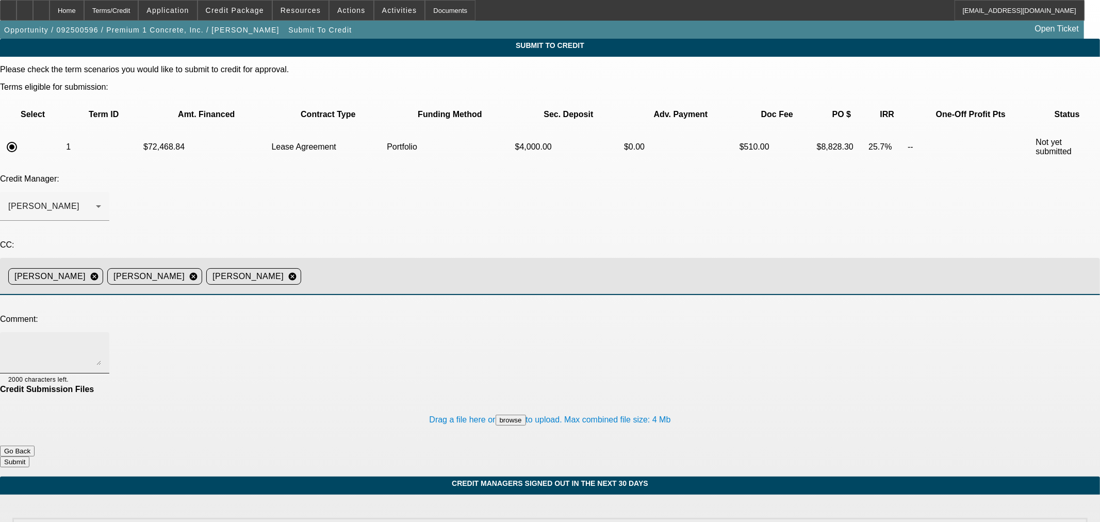
click at [101, 340] on textarea at bounding box center [54, 352] width 93 height 25
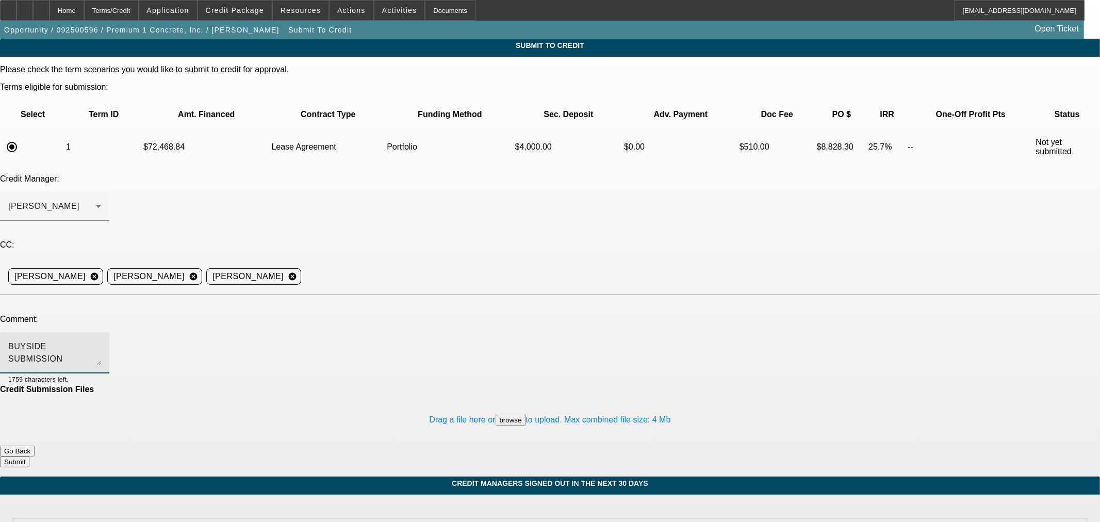
drag, startPoint x: 598, startPoint y: 236, endPoint x: 617, endPoint y: 225, distance: 22.2
click at [101, 340] on textarea "BUYSIDE SUBMISSION SMARTER - [PERSON_NAME], please consider this bobcat purchas…" at bounding box center [54, 352] width 93 height 25
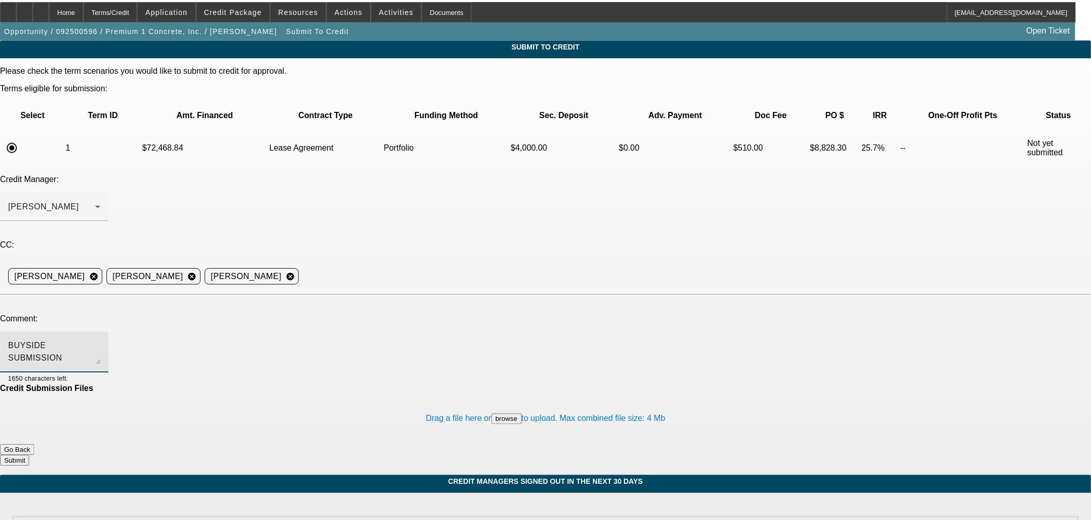
scroll to position [10, 0]
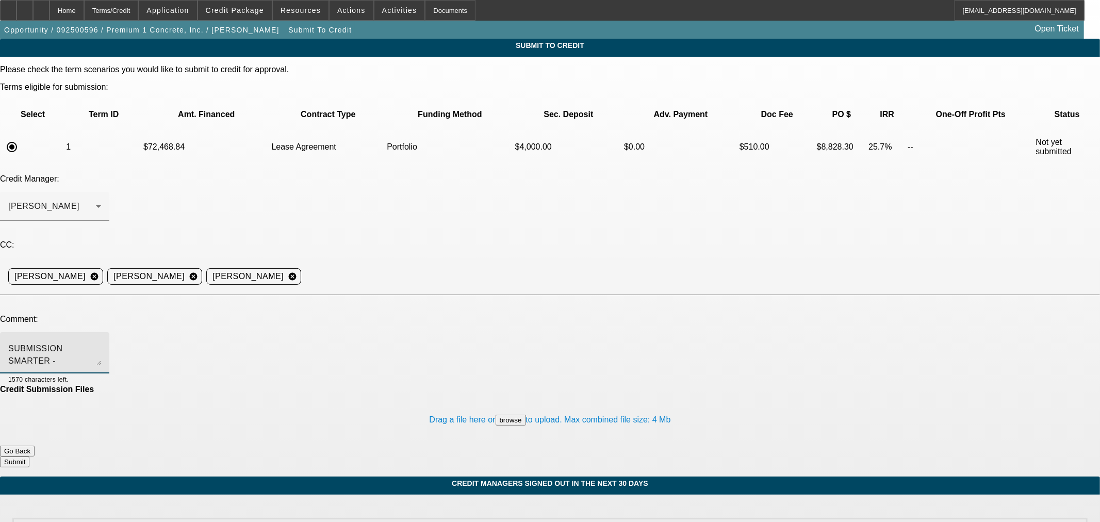
type textarea "BUYSIDE SUBMISSION SMARTER - [PERSON_NAME], please consider this bobcat purchas…"
click at [29, 456] on button "Submit" at bounding box center [14, 461] width 29 height 11
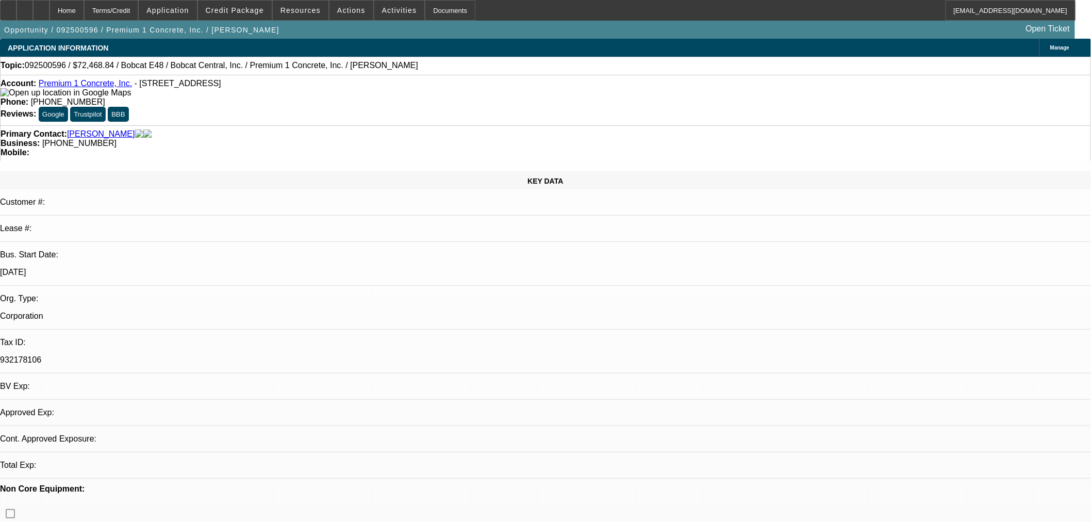
select select "2"
select select "0.1"
select select "4"
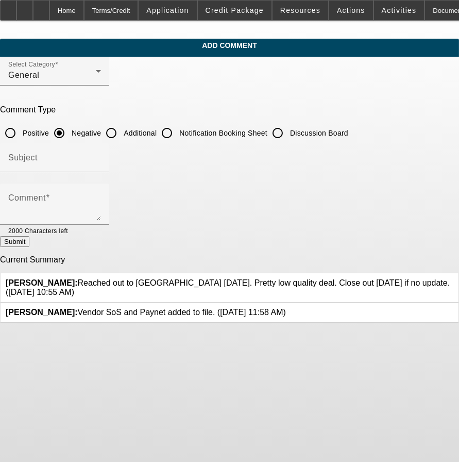
click at [122, 129] on input "Additional" at bounding box center [111, 133] width 21 height 21
radio input "true"
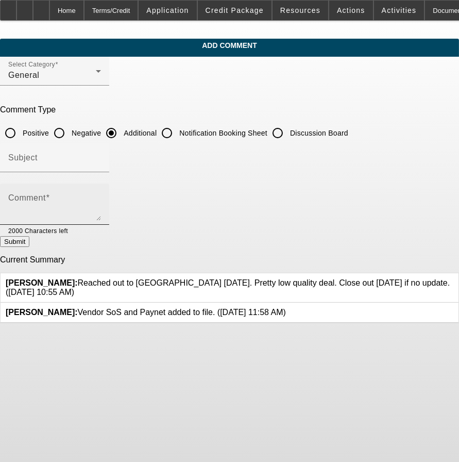
click at [101, 188] on div "Comment" at bounding box center [54, 204] width 93 height 41
paste textarea "With the down payment, the customer has advised that they are able to make a 10…"
type textarea "With the down payment, the customer has advised that they are able to make a 10…"
click at [29, 240] on button "Submit" at bounding box center [14, 241] width 29 height 11
radio input "true"
